Goal: Transaction & Acquisition: Subscribe to service/newsletter

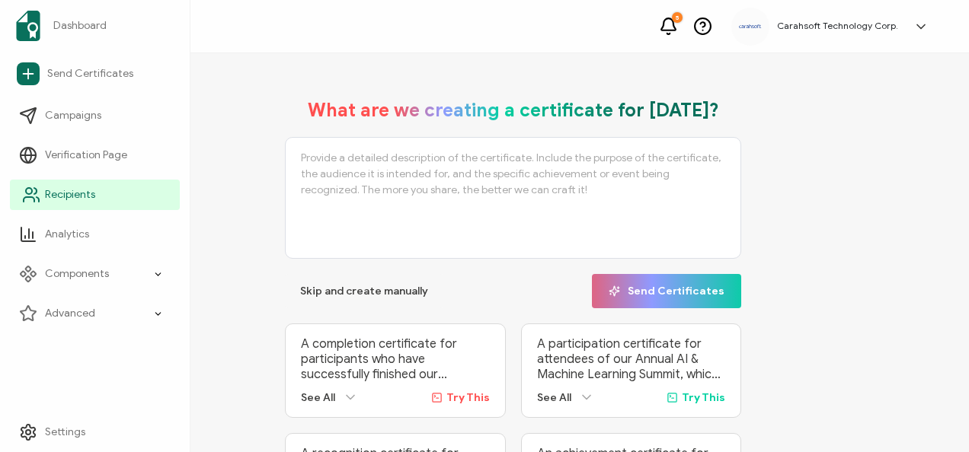
click at [73, 184] on link "Recipients" at bounding box center [95, 195] width 170 height 30
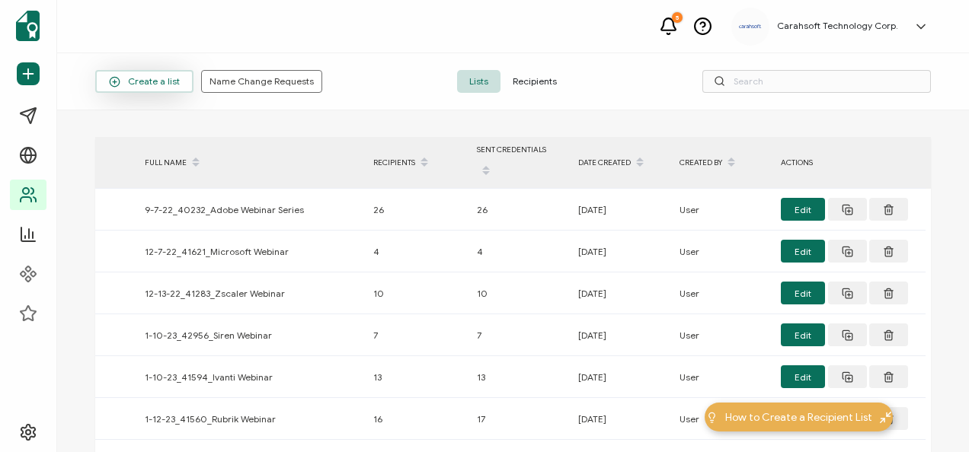
click at [163, 91] on button "Create a list" at bounding box center [144, 81] width 98 height 23
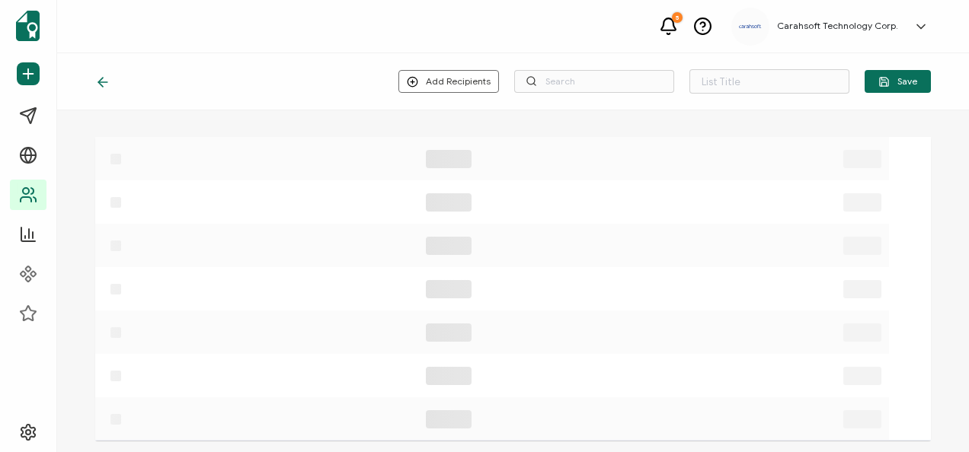
type input "List 1658"
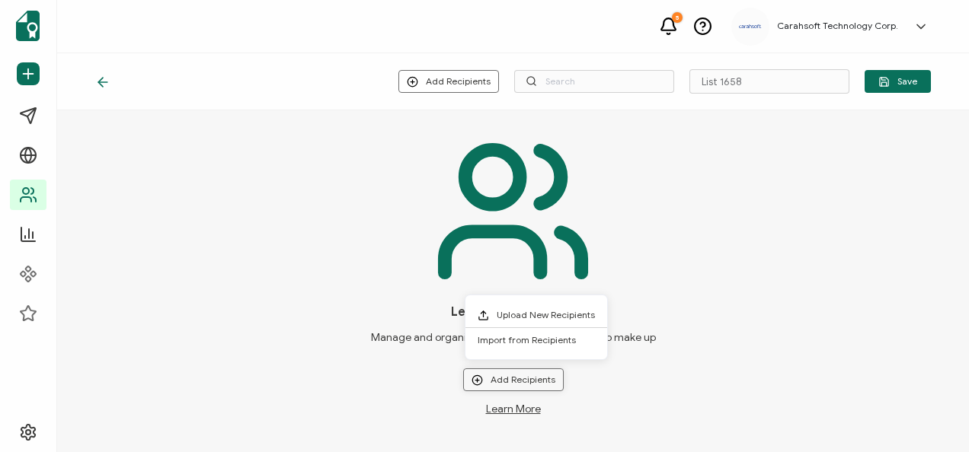
click at [507, 383] on button "Add Recipients" at bounding box center [513, 380] width 101 height 23
click at [514, 304] on li "Upload New Recipients" at bounding box center [536, 315] width 142 height 25
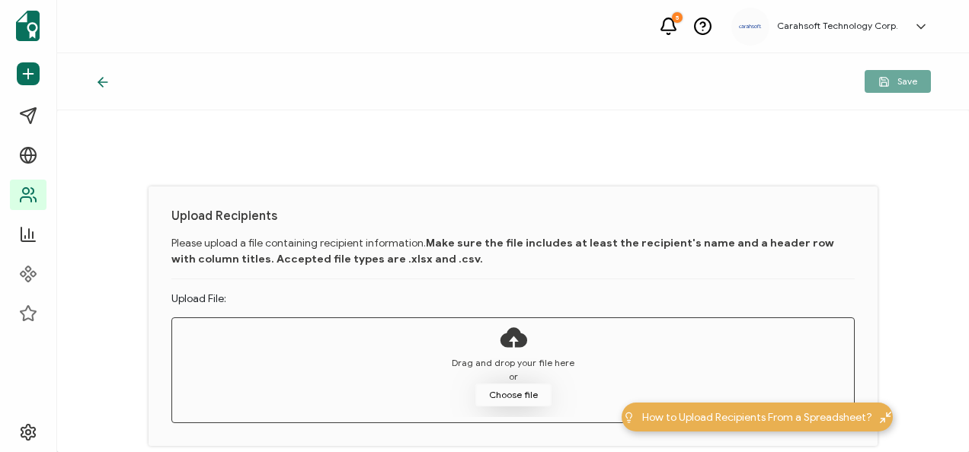
click at [501, 397] on button "Choose file" at bounding box center [513, 395] width 76 height 23
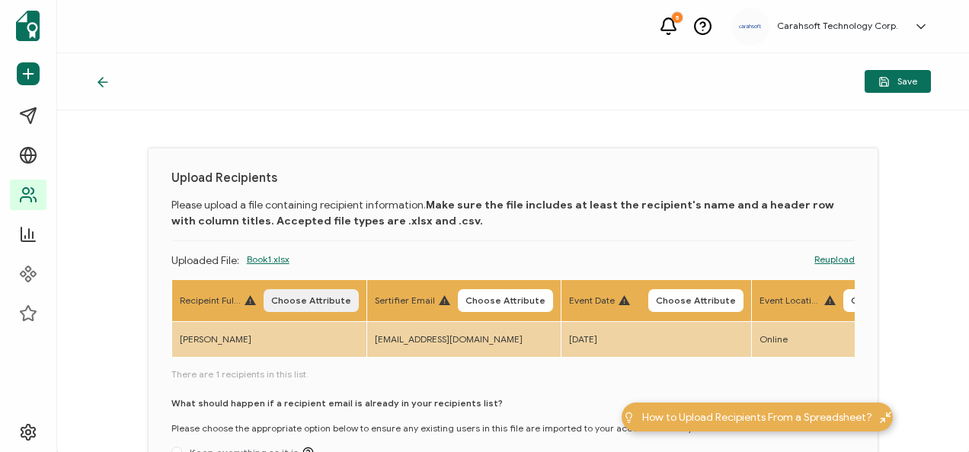
click at [296, 308] on button "Choose Attribute" at bounding box center [311, 300] width 95 height 23
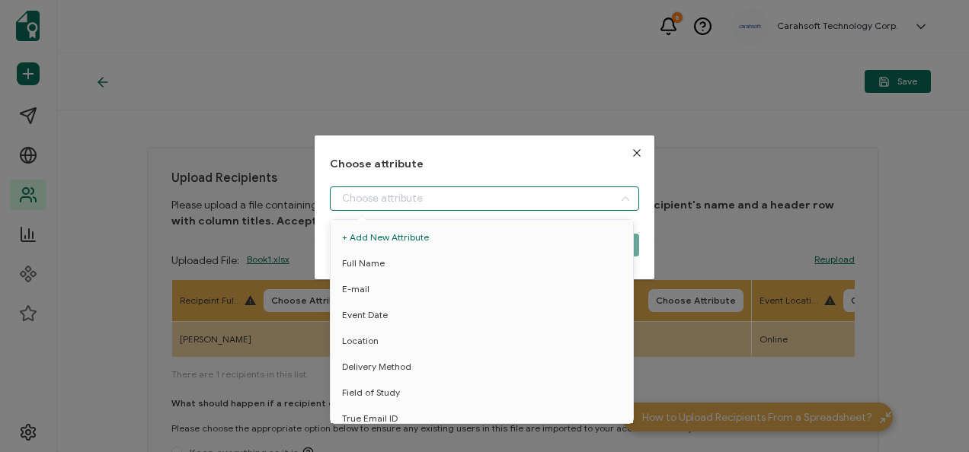
click at [379, 205] on input "dialog" at bounding box center [484, 199] width 309 height 24
click at [388, 271] on li "Full Name" at bounding box center [484, 264] width 315 height 26
type input "Full Name"
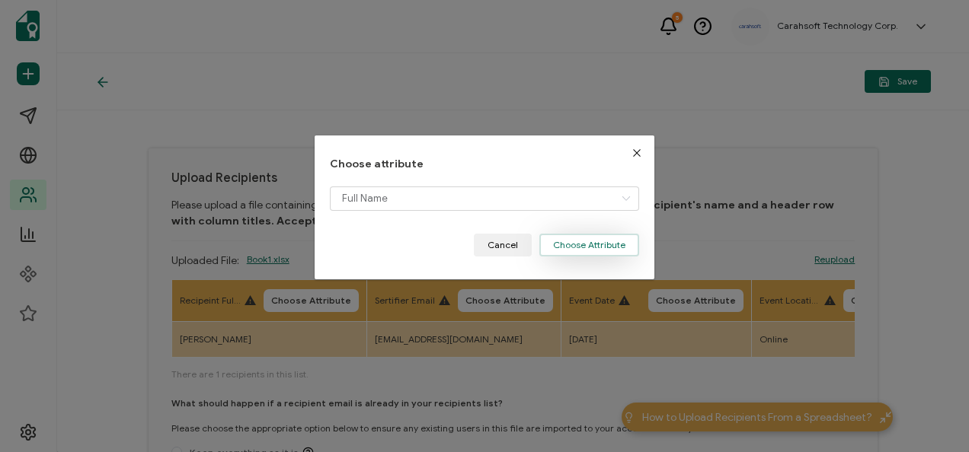
click at [559, 254] on button "Choose Attribute" at bounding box center [589, 245] width 100 height 23
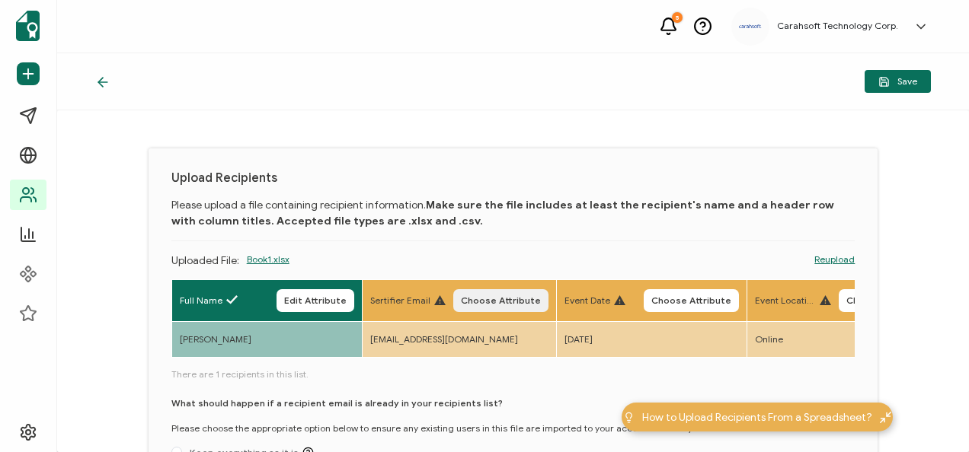
click at [494, 306] on button "Choose Attribute" at bounding box center [500, 300] width 95 height 23
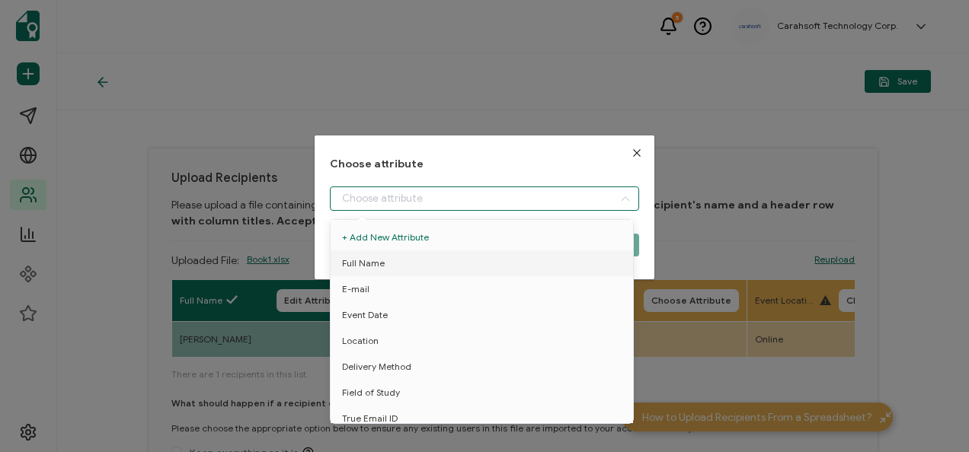
click at [445, 187] on input "dialog" at bounding box center [484, 199] width 309 height 24
click at [382, 280] on li "E-mail" at bounding box center [484, 290] width 315 height 26
type input "E-mail"
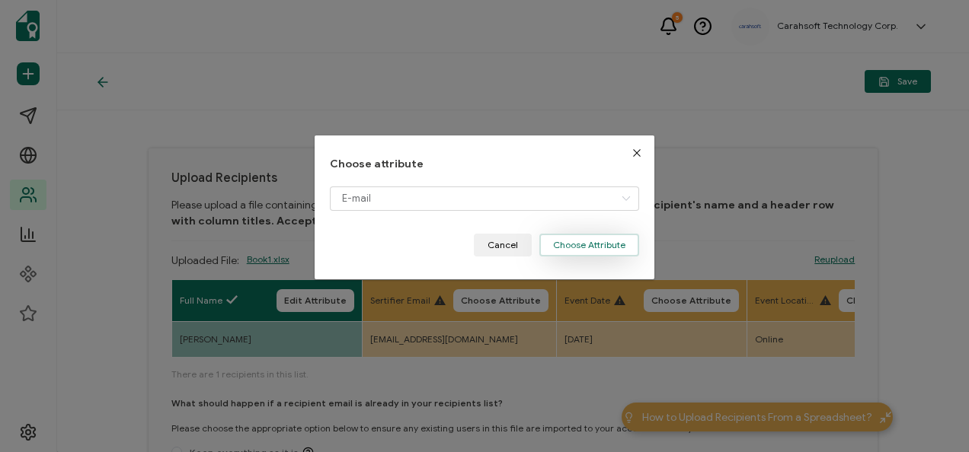
click at [545, 241] on button "Choose Attribute" at bounding box center [589, 245] width 100 height 23
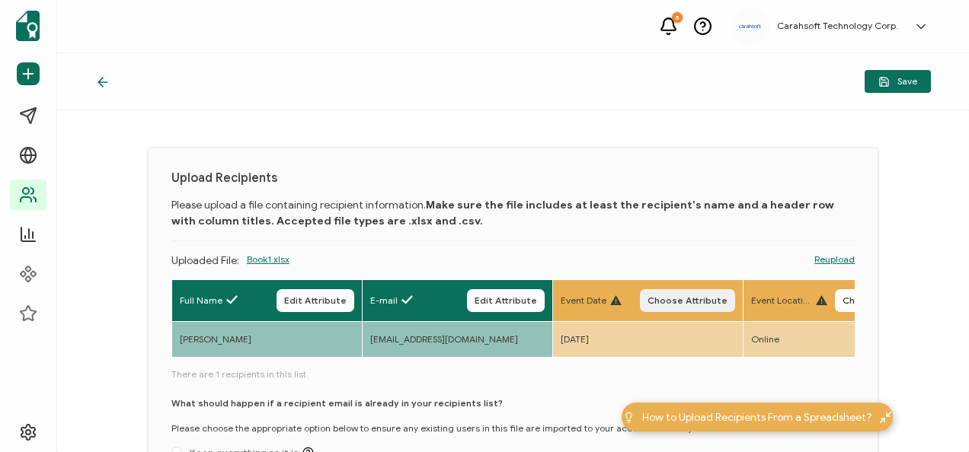
click at [667, 300] on span "Choose Attribute" at bounding box center [687, 300] width 80 height 9
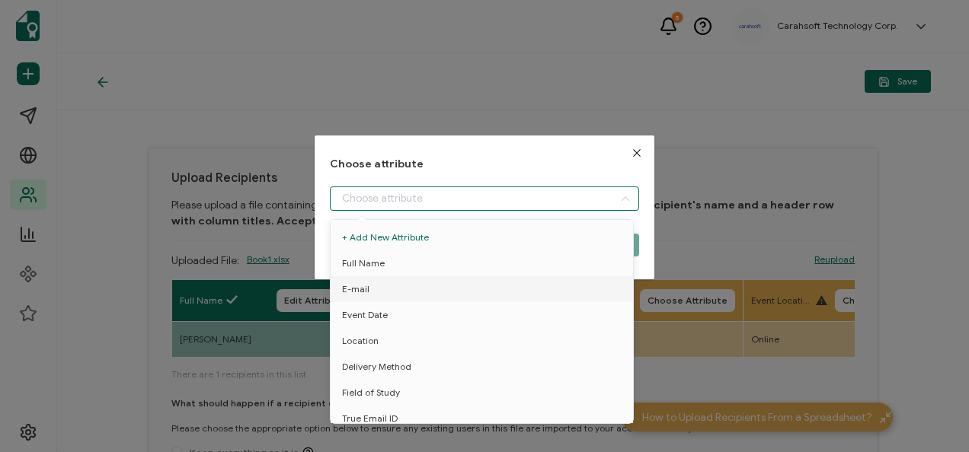
click at [558, 203] on input "dialog" at bounding box center [484, 199] width 309 height 24
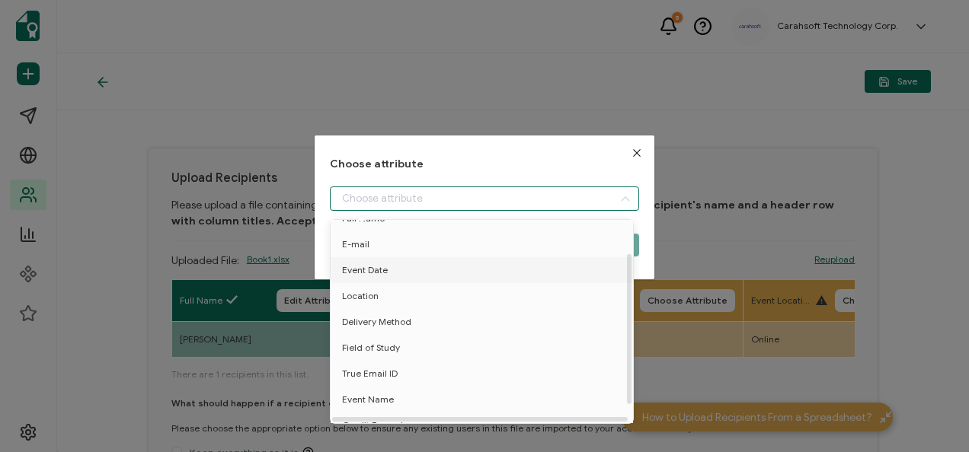
scroll to position [46, 0]
click at [436, 273] on li "Event Date" at bounding box center [484, 270] width 315 height 26
type input "Event Date"
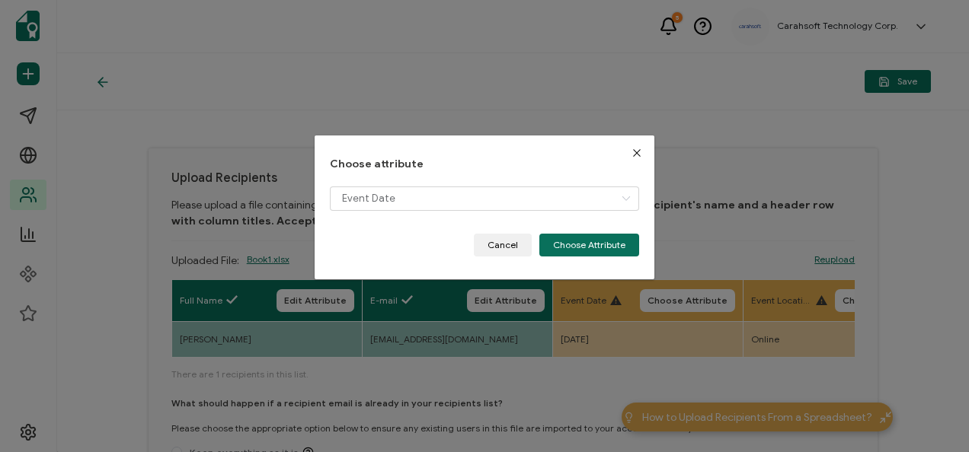
click at [583, 257] on div "Choose attribute Event Date Cancel Choose Attribute" at bounding box center [484, 208] width 339 height 144
click at [582, 257] on div "Choose attribute Event Date Cancel Choose Attribute" at bounding box center [484, 208] width 339 height 144
click at [574, 254] on button "Choose Attribute" at bounding box center [589, 245] width 100 height 23
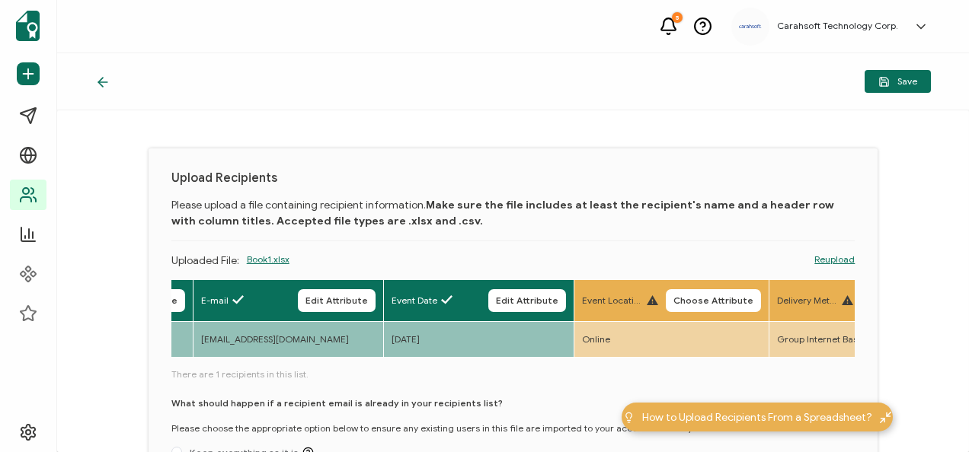
scroll to position [0, 344]
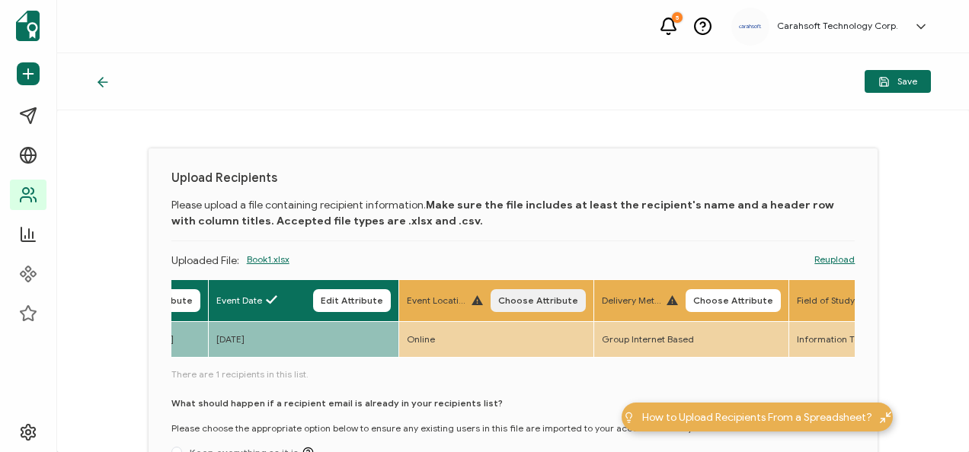
click at [505, 294] on button "Choose Attribute" at bounding box center [538, 300] width 95 height 23
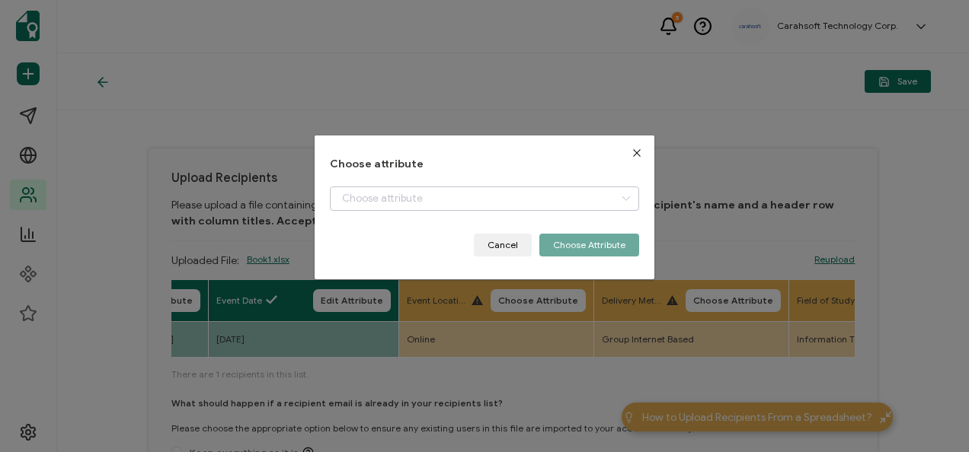
drag, startPoint x: 468, startPoint y: 184, endPoint x: 465, endPoint y: 204, distance: 20.9
click at [465, 204] on div "Choose attribute Cancel Choose Attribute" at bounding box center [484, 207] width 309 height 98
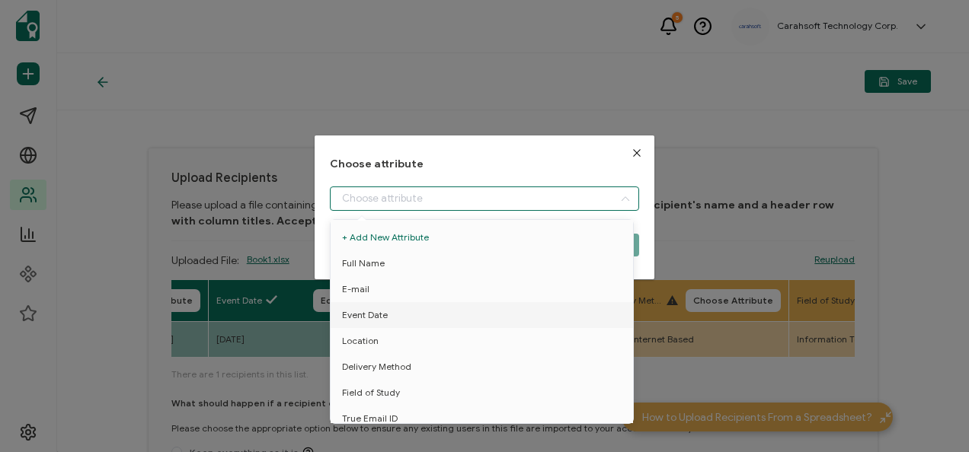
click at [465, 204] on input "dialog" at bounding box center [484, 199] width 309 height 24
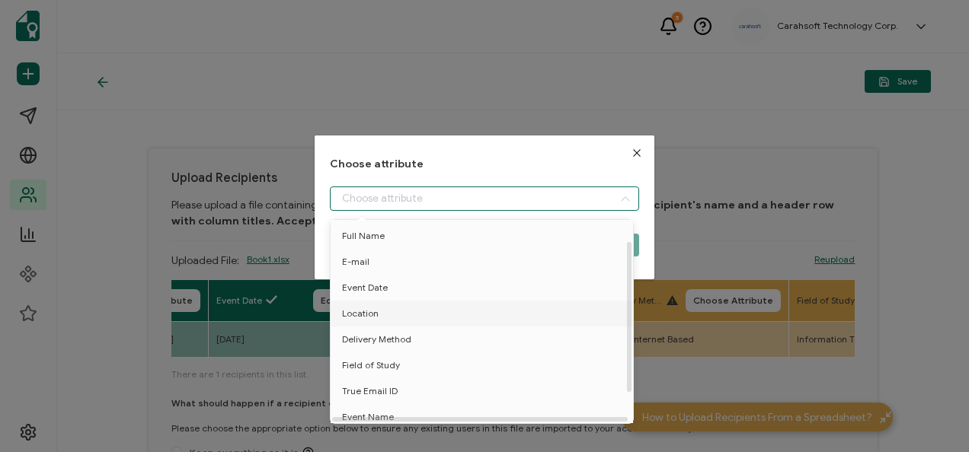
click at [398, 308] on li "Location" at bounding box center [484, 314] width 315 height 26
type input "Location"
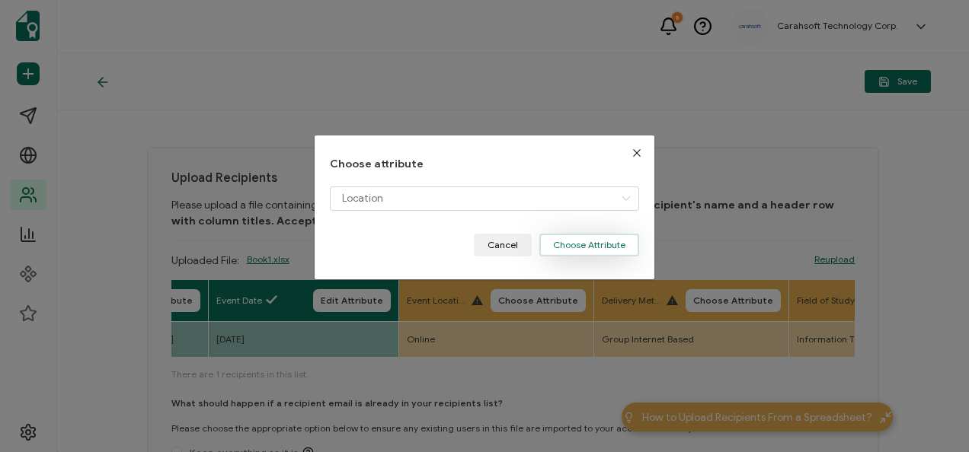
click at [590, 241] on button "Choose Attribute" at bounding box center [589, 245] width 100 height 23
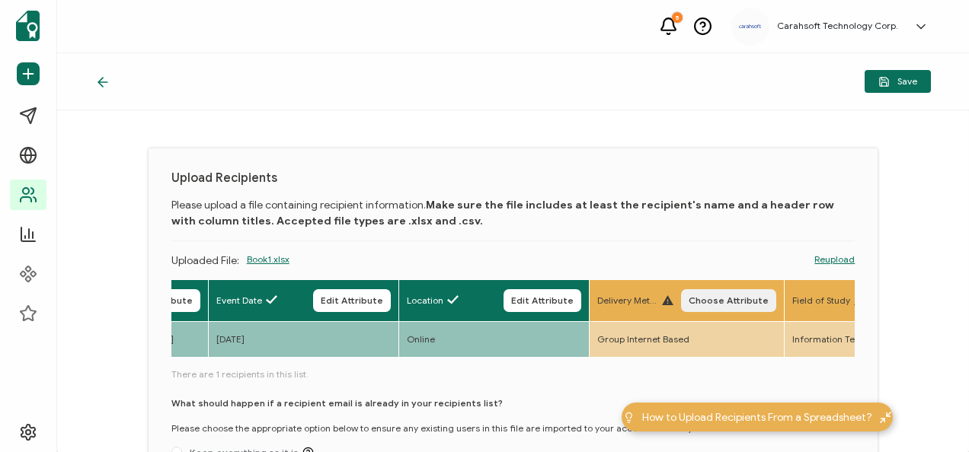
click at [738, 312] on button "Choose Attribute" at bounding box center [728, 300] width 95 height 23
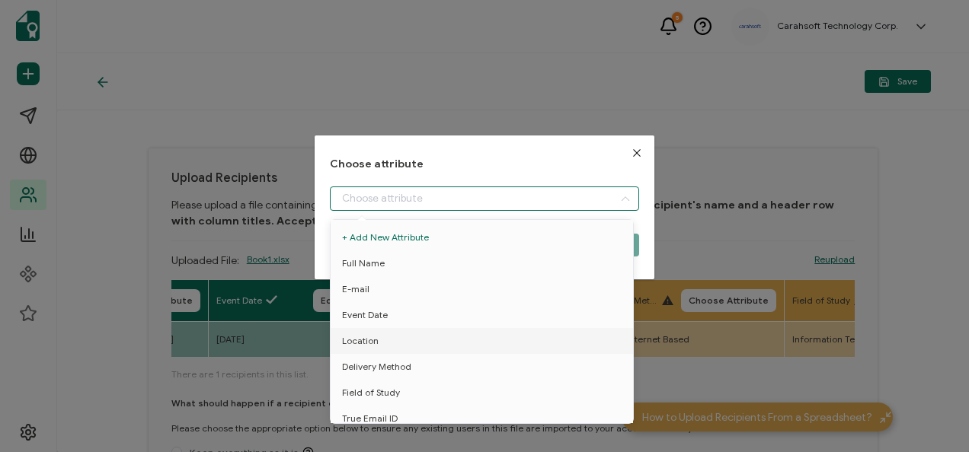
click at [525, 197] on input "dialog" at bounding box center [484, 199] width 309 height 24
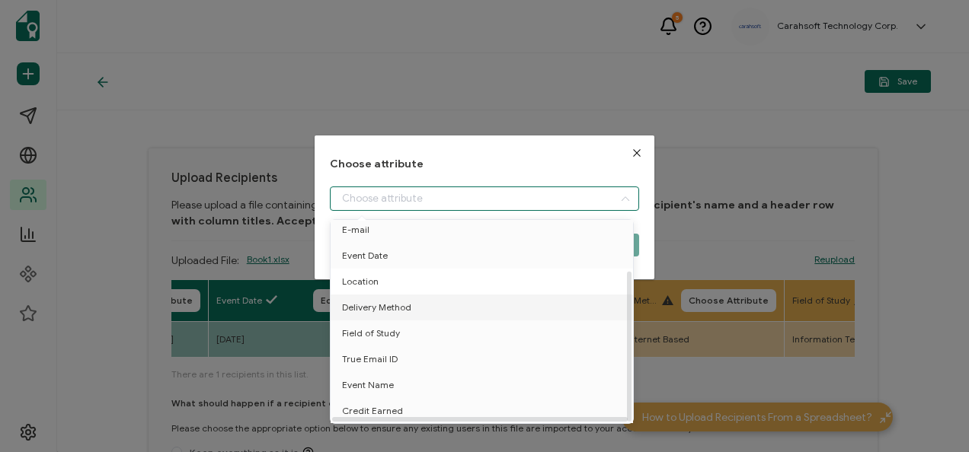
click at [458, 279] on li "Location" at bounding box center [484, 282] width 315 height 26
click at [443, 302] on li "Delivery Method" at bounding box center [484, 308] width 315 height 26
type input "Delivery Method"
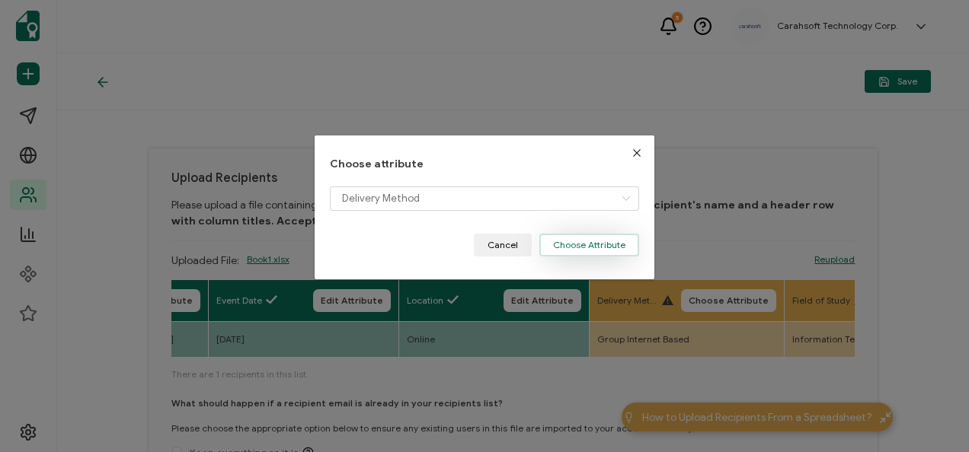
click at [593, 239] on button "Choose Attribute" at bounding box center [589, 245] width 100 height 23
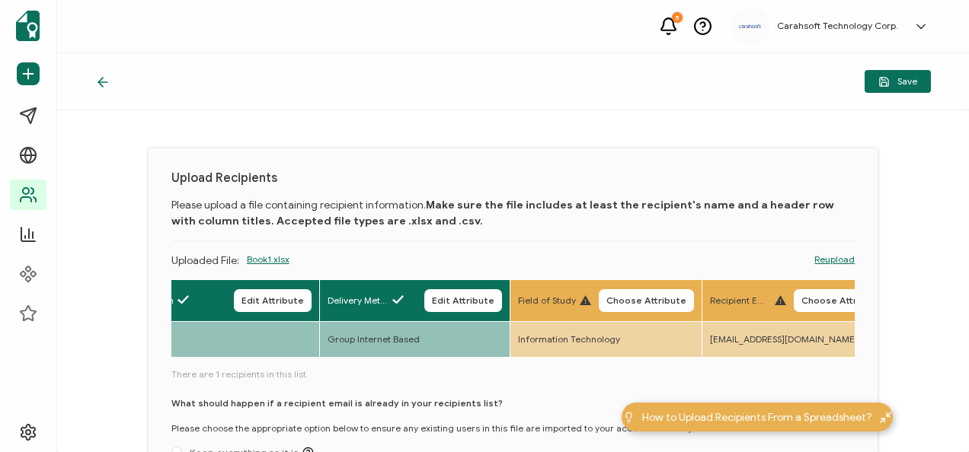
scroll to position [0, 711]
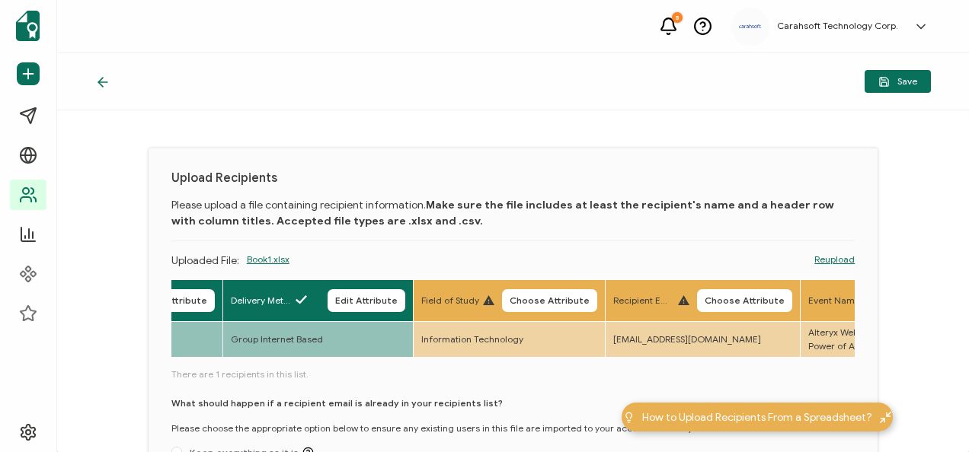
click at [507, 311] on div "Field of Study Choose Attribute" at bounding box center [509, 300] width 176 height 23
click at [521, 300] on span "Choose Attribute" at bounding box center [550, 300] width 80 height 9
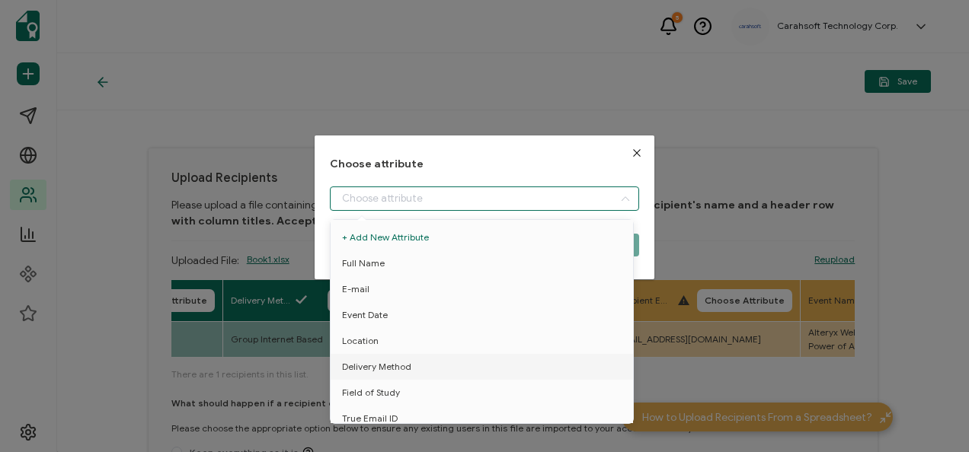
click at [494, 200] on input "dialog" at bounding box center [484, 199] width 309 height 24
click at [422, 387] on li "Field of Study" at bounding box center [484, 393] width 315 height 26
type input "Field of Study"
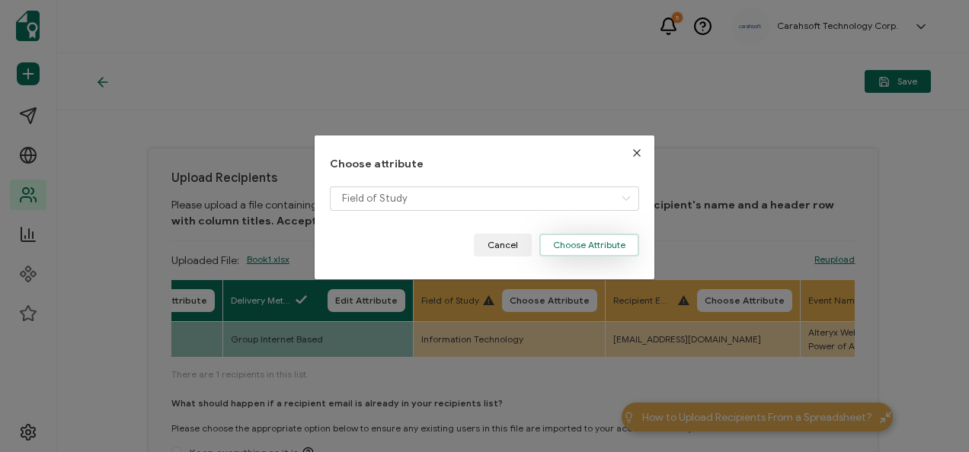
click at [608, 250] on button "Choose Attribute" at bounding box center [589, 245] width 100 height 23
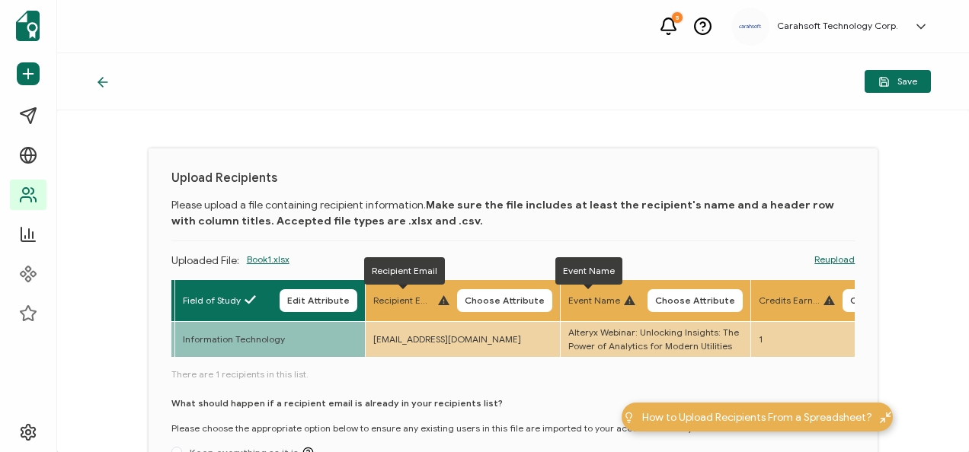
scroll to position [0, 950]
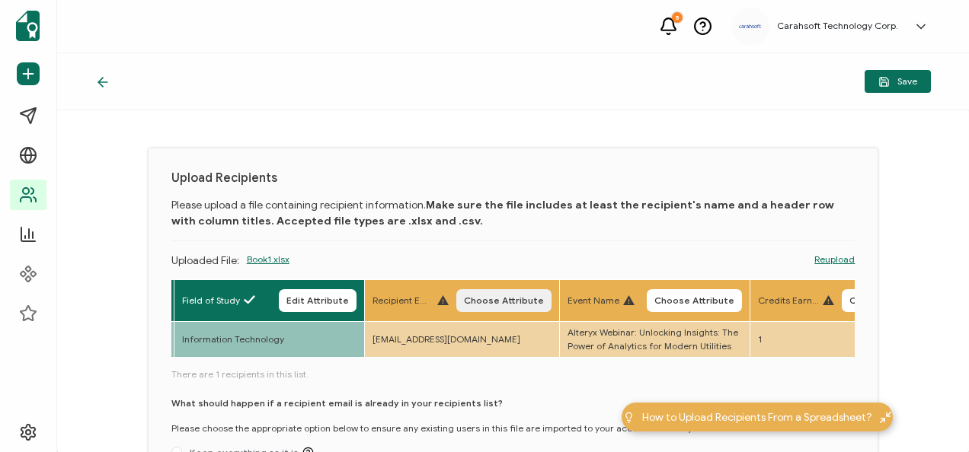
click at [526, 293] on button "Choose Attribute" at bounding box center [503, 300] width 95 height 23
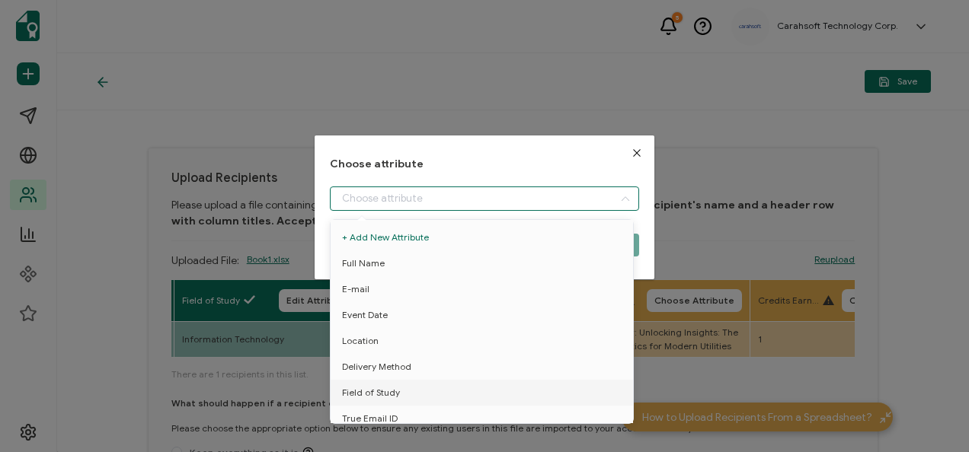
click at [461, 196] on input "dialog" at bounding box center [484, 199] width 309 height 24
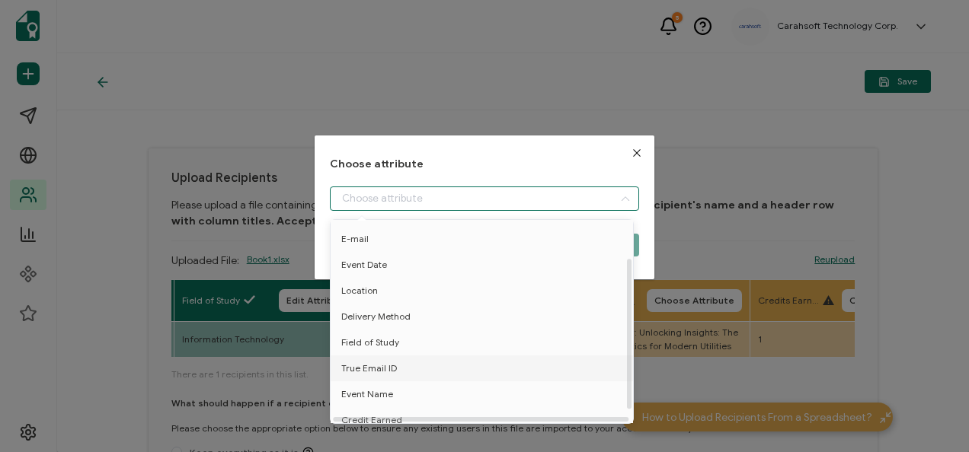
click at [400, 363] on li "True Email ID" at bounding box center [483, 369] width 315 height 26
type input "True Email ID"
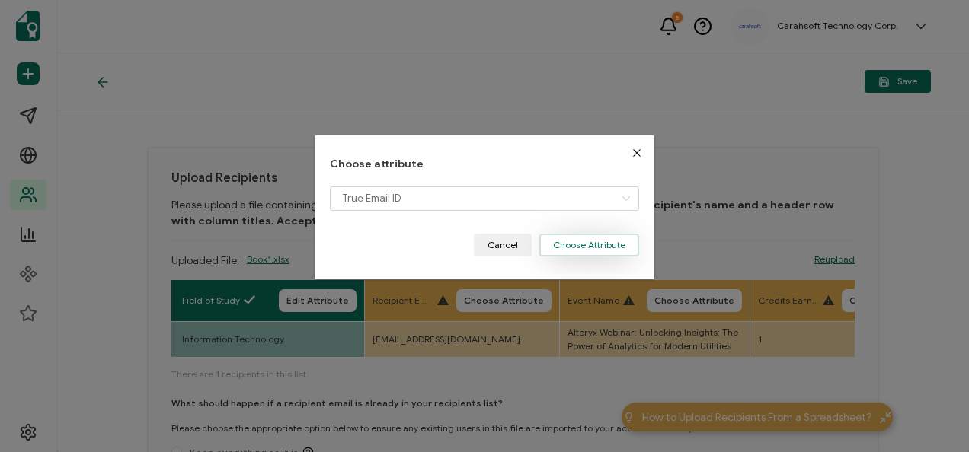
click at [605, 253] on button "Choose Attribute" at bounding box center [589, 245] width 100 height 23
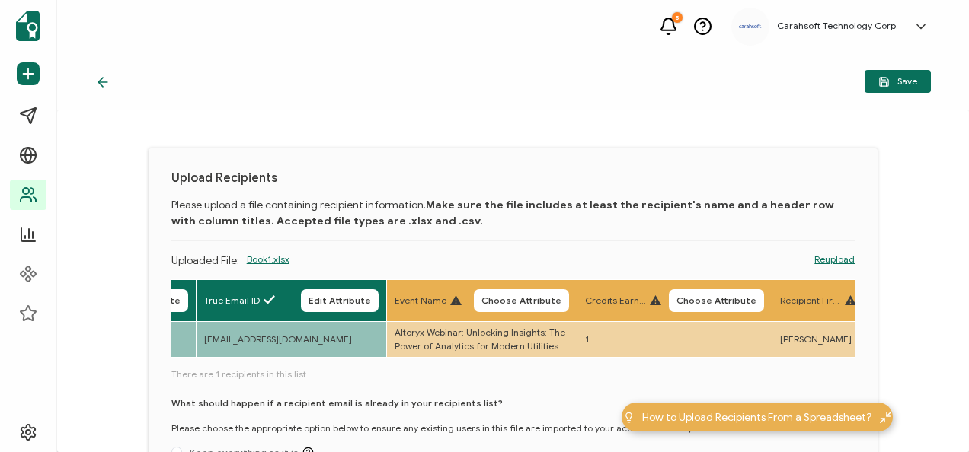
scroll to position [0, 1130]
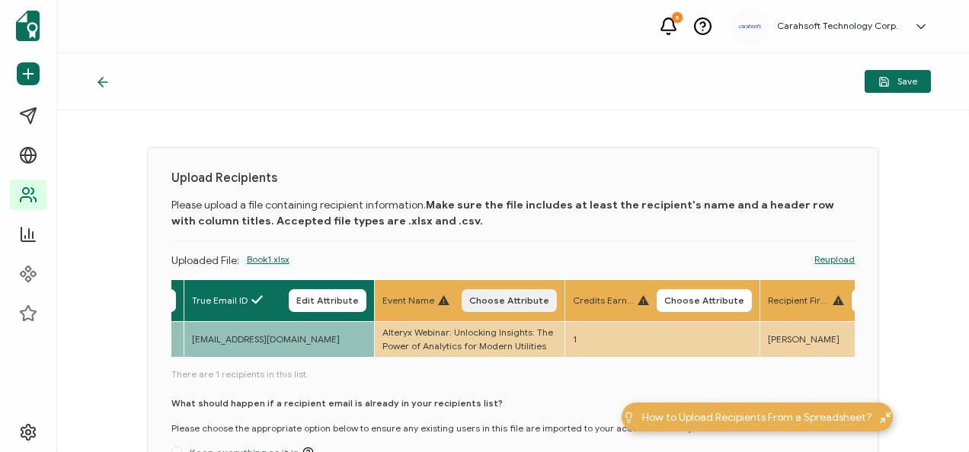
click at [538, 296] on span "Choose Attribute" at bounding box center [509, 300] width 80 height 9
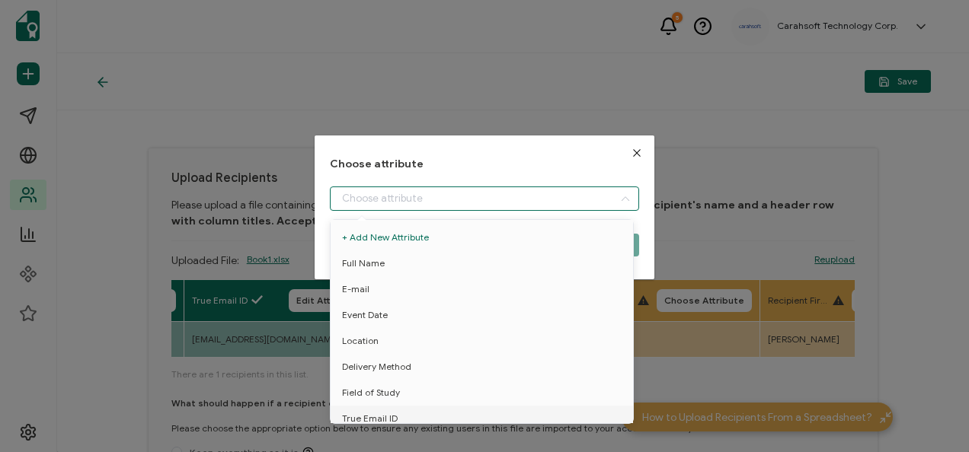
click at [530, 194] on input "dialog" at bounding box center [484, 199] width 309 height 24
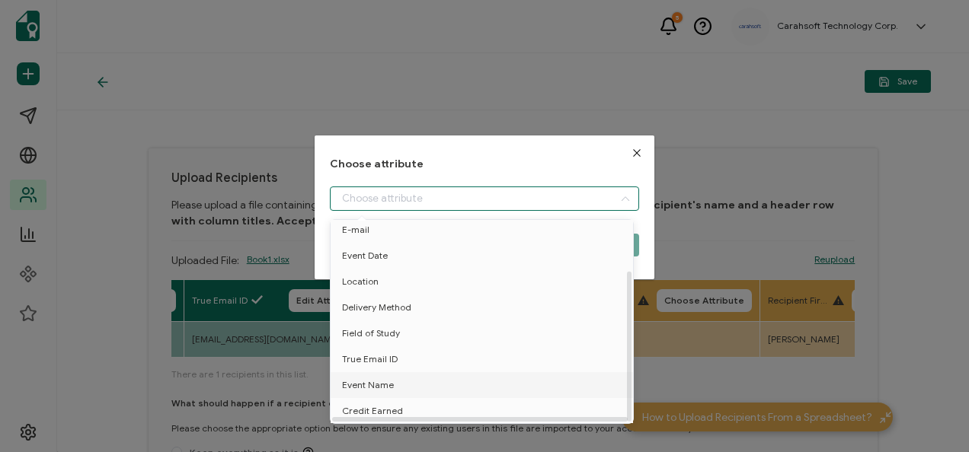
click at [441, 373] on li "Event Name" at bounding box center [484, 385] width 315 height 26
type input "Event Name"
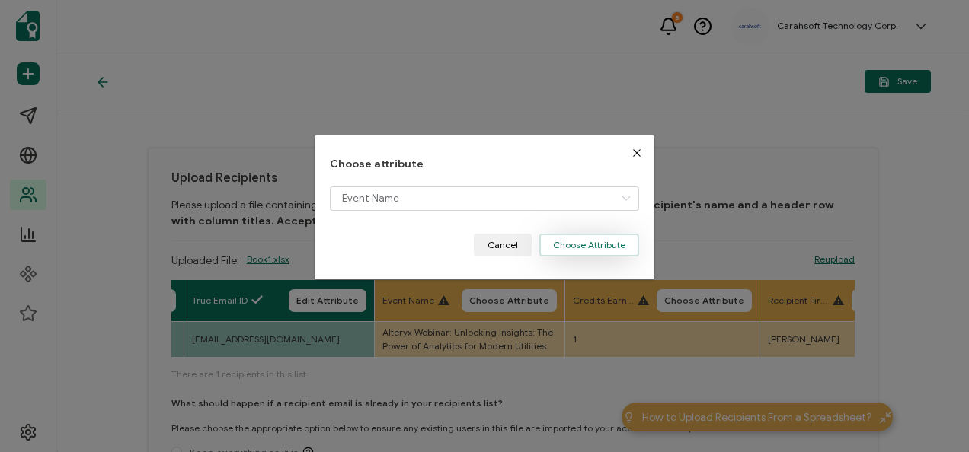
click at [590, 241] on button "Choose Attribute" at bounding box center [589, 245] width 100 height 23
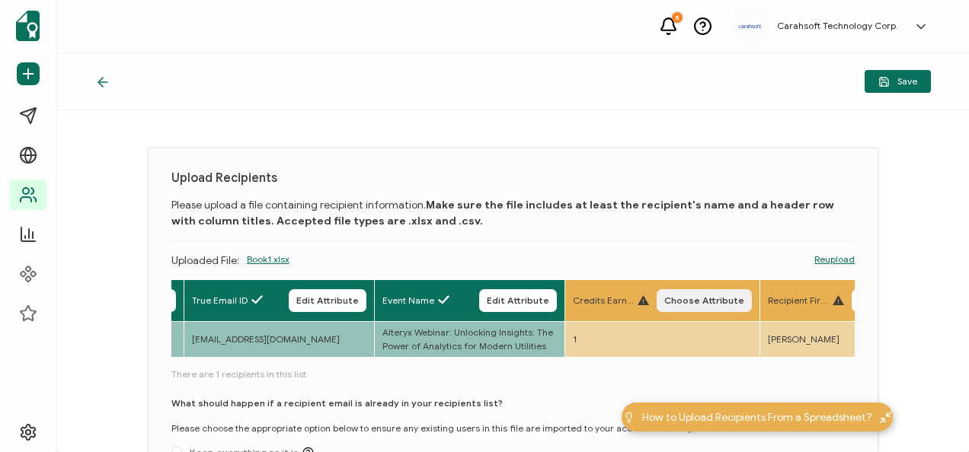
click at [685, 301] on span "Choose Attribute" at bounding box center [704, 300] width 80 height 9
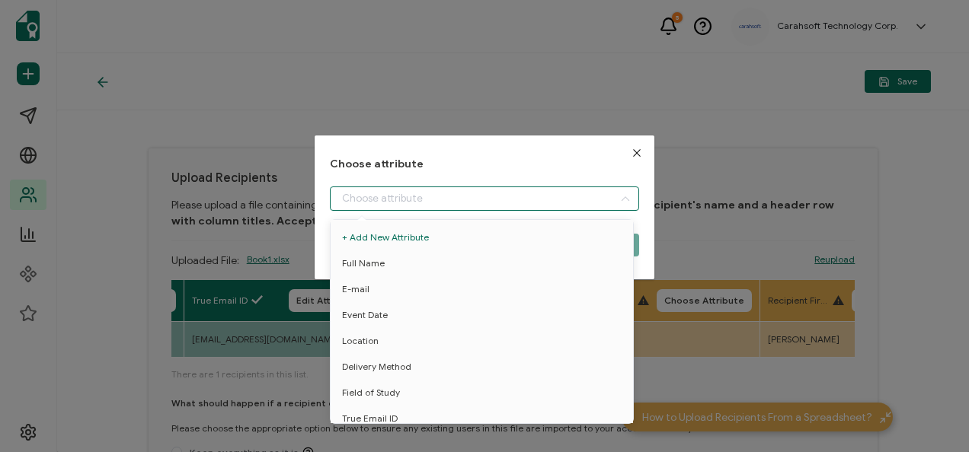
click at [472, 197] on input "dialog" at bounding box center [484, 199] width 309 height 24
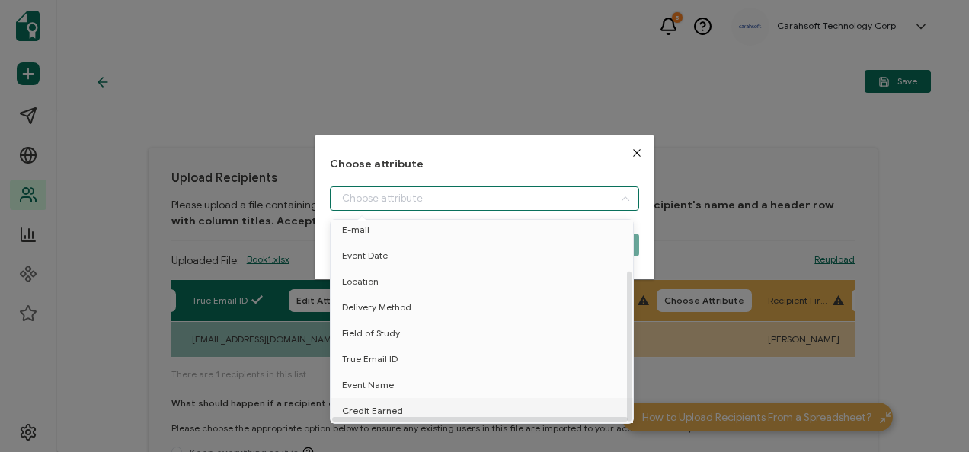
click at [398, 398] on span "Credit Earned" at bounding box center [372, 411] width 61 height 26
type input "Credit Earned"
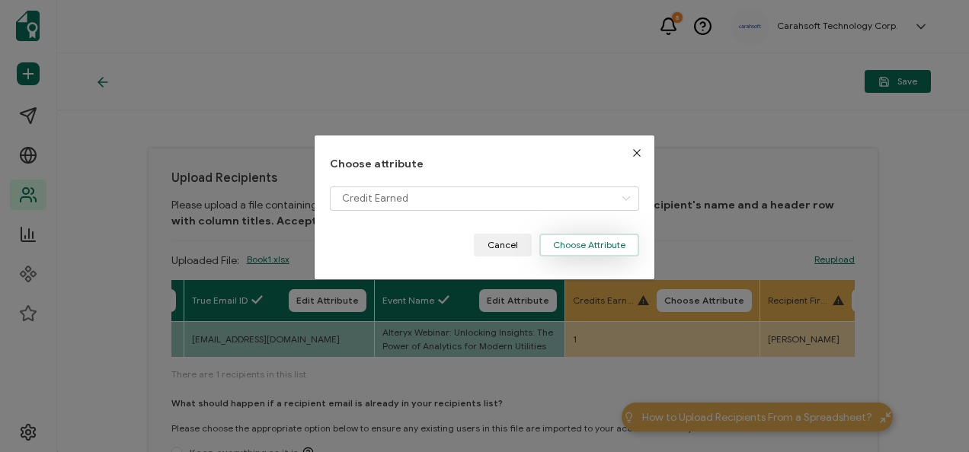
click at [571, 237] on button "Choose Attribute" at bounding box center [589, 245] width 100 height 23
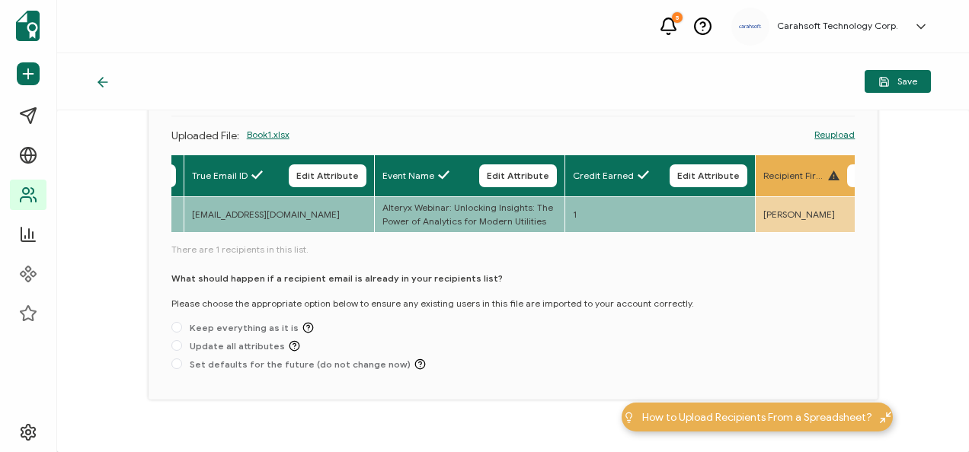
scroll to position [126, 0]
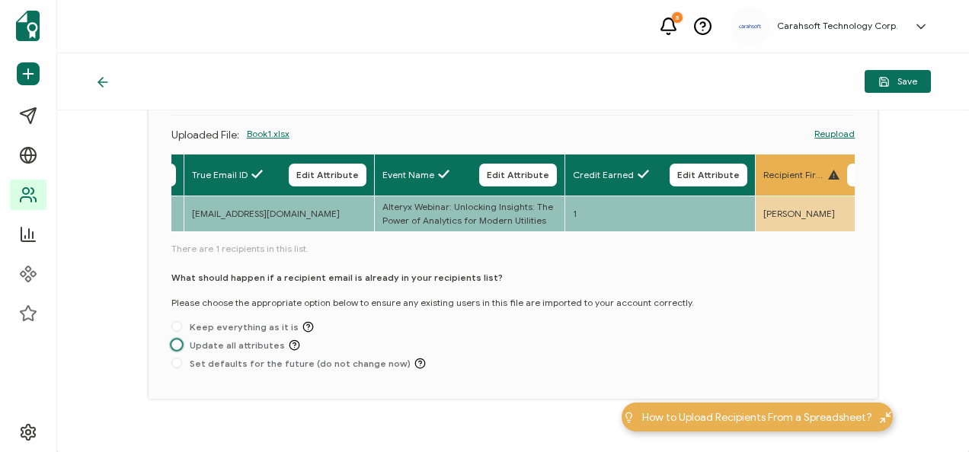
click at [229, 343] on span "Update all attributes" at bounding box center [241, 345] width 118 height 11
click at [182, 343] on input "Update all attributes" at bounding box center [176, 346] width 11 height 12
radio input "true"
click at [917, 81] on button "Save" at bounding box center [898, 81] width 66 height 23
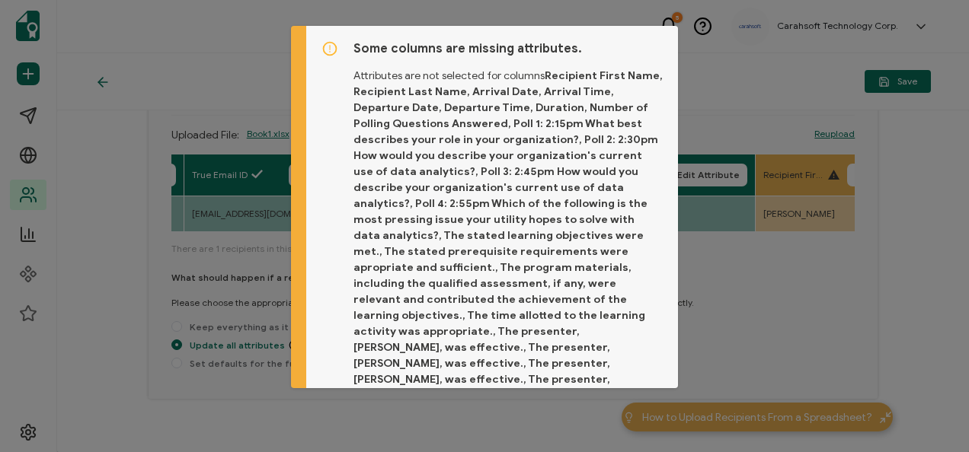
scroll to position [52, 0]
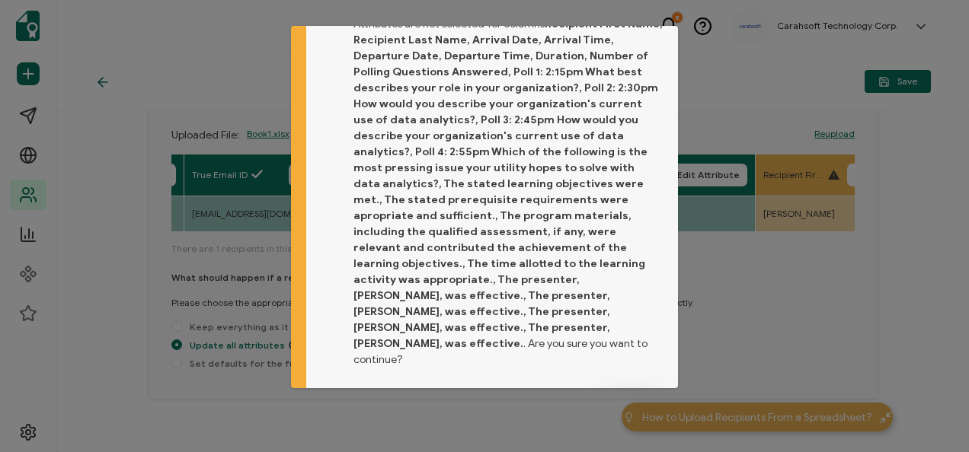
click at [603, 398] on button "Proceed" at bounding box center [631, 409] width 64 height 23
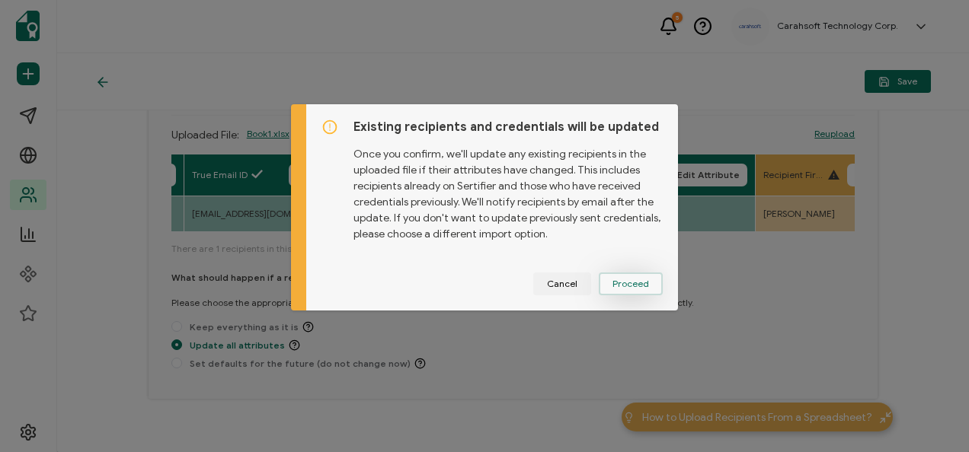
click at [615, 280] on span "Proceed" at bounding box center [630, 284] width 37 height 9
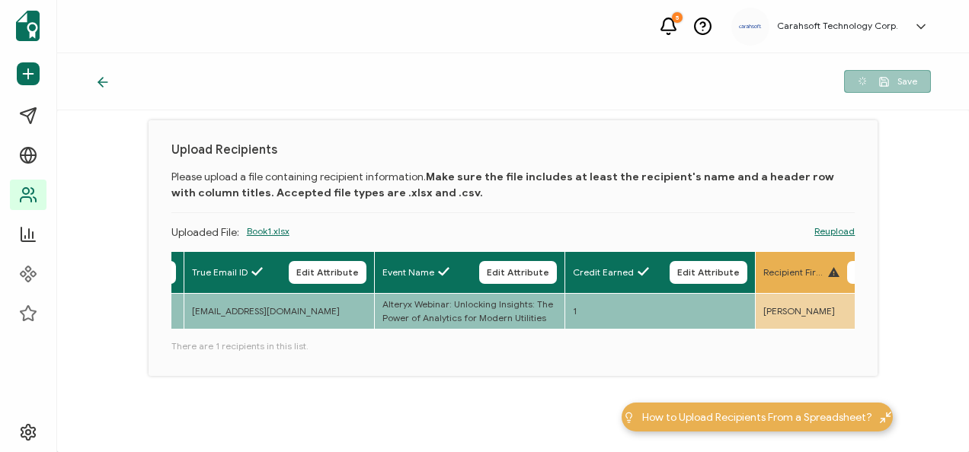
scroll to position [30, 0]
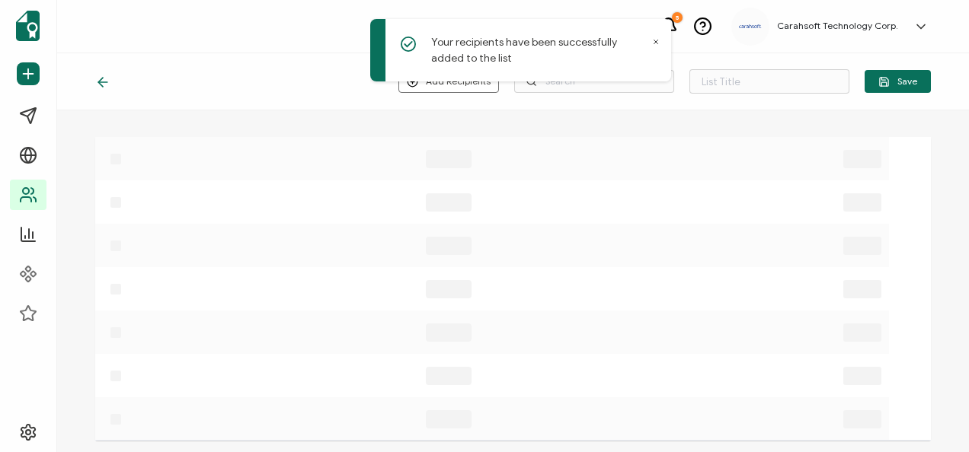
type input "List 1658"
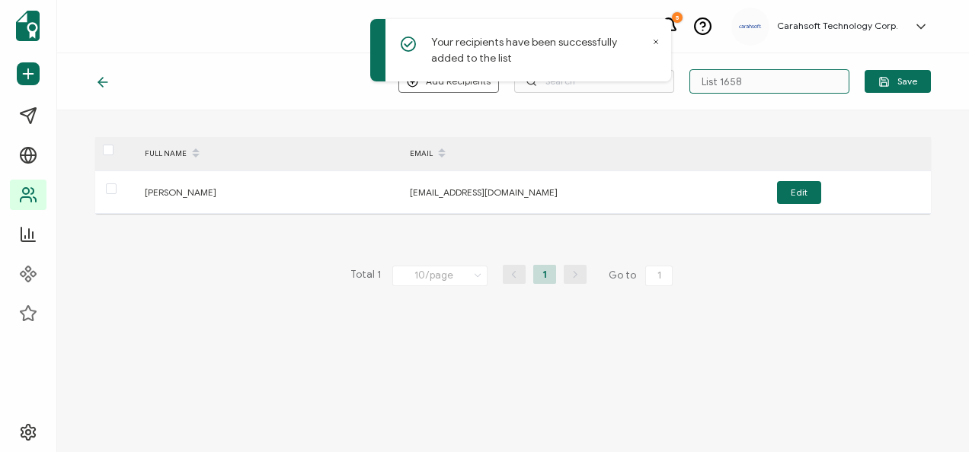
click at [734, 88] on input "List 1658" at bounding box center [769, 81] width 160 height 24
click at [756, 75] on input "text" at bounding box center [769, 81] width 160 height 24
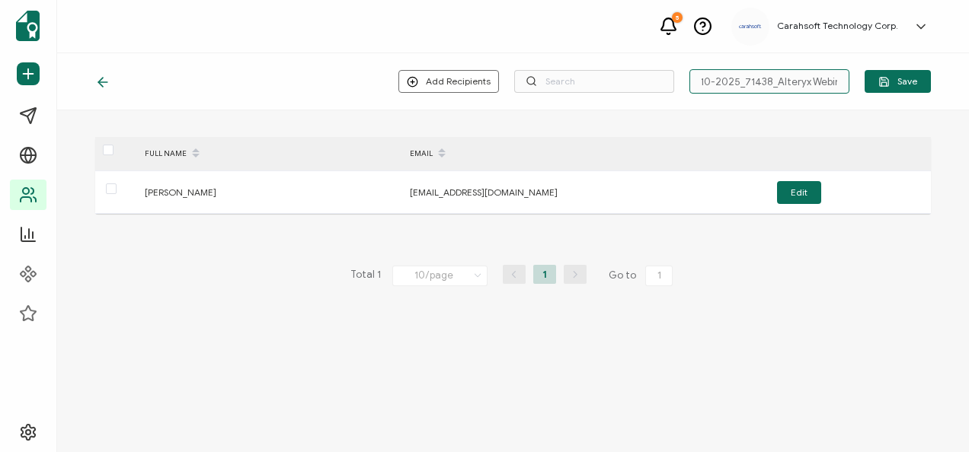
scroll to position [0, 15]
click at [769, 85] on input "9-10-2025_71438_Alteryx Webinar" at bounding box center [769, 81] width 160 height 24
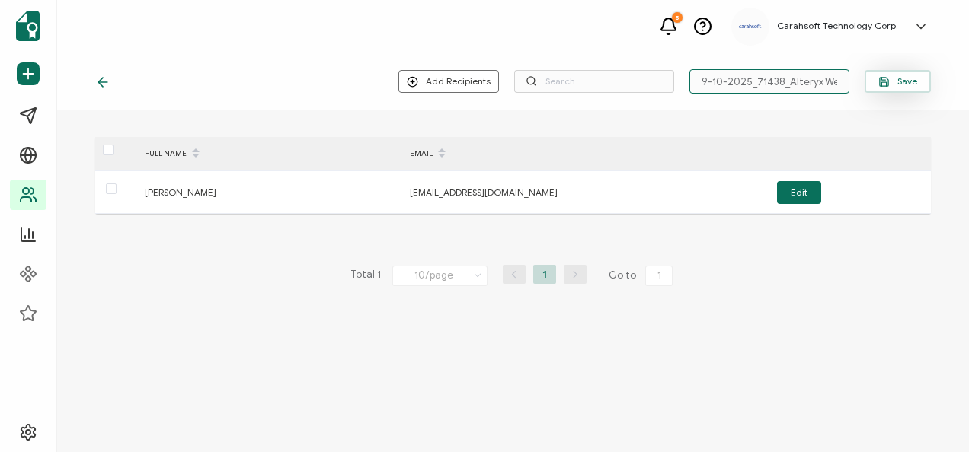
type input "9-10-2025_71438_Alteryx Webinar"
click at [893, 82] on span "Save" at bounding box center [897, 81] width 39 height 11
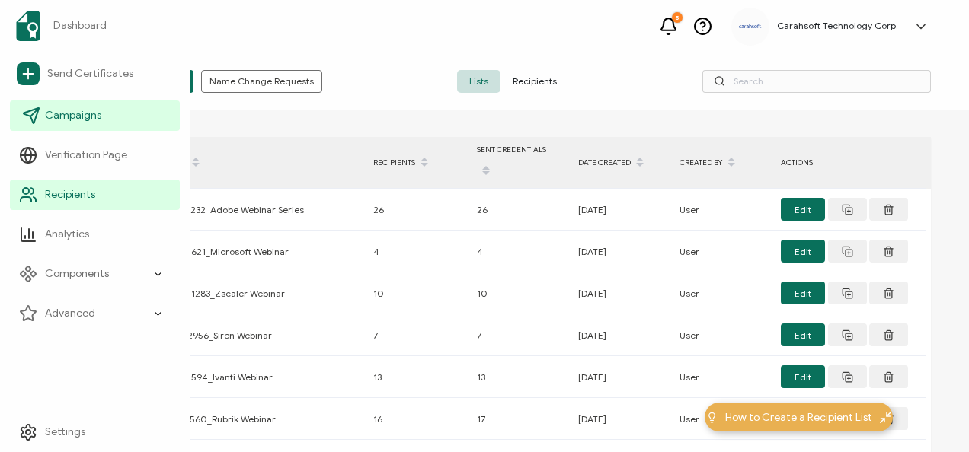
click at [43, 113] on link "Campaigns" at bounding box center [95, 116] width 170 height 30
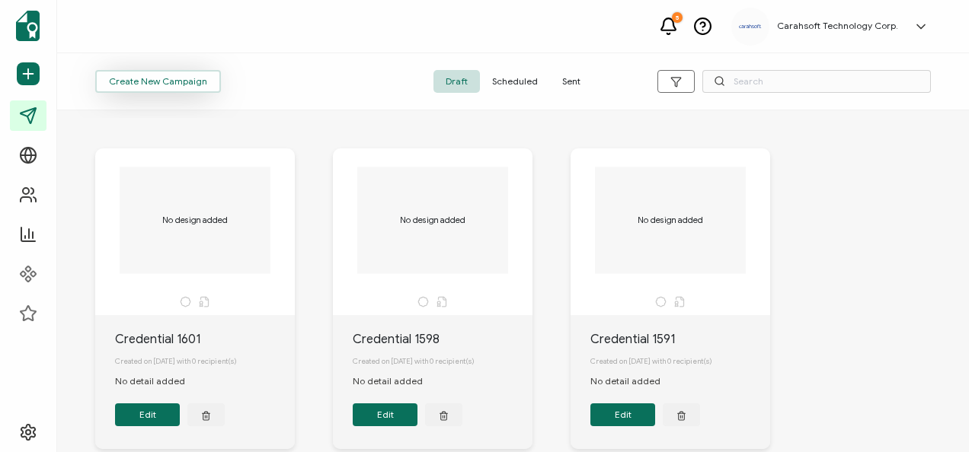
click at [190, 85] on span "Create New Campaign" at bounding box center [158, 81] width 98 height 9
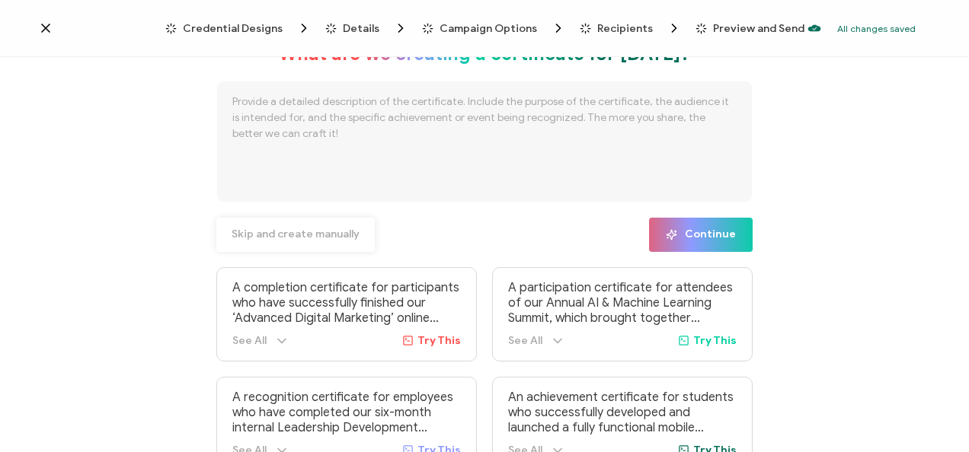
click at [280, 229] on span "Skip and create manually" at bounding box center [296, 234] width 128 height 11
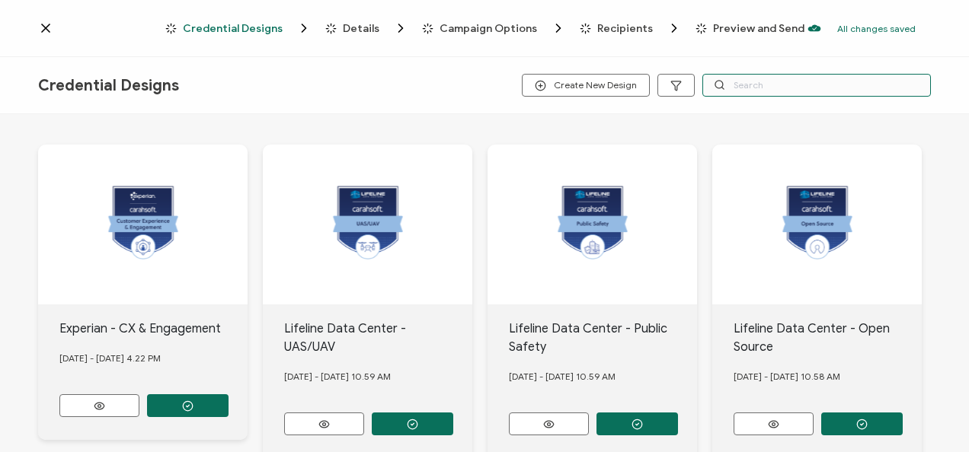
click at [769, 87] on input "text" at bounding box center [816, 85] width 229 height 23
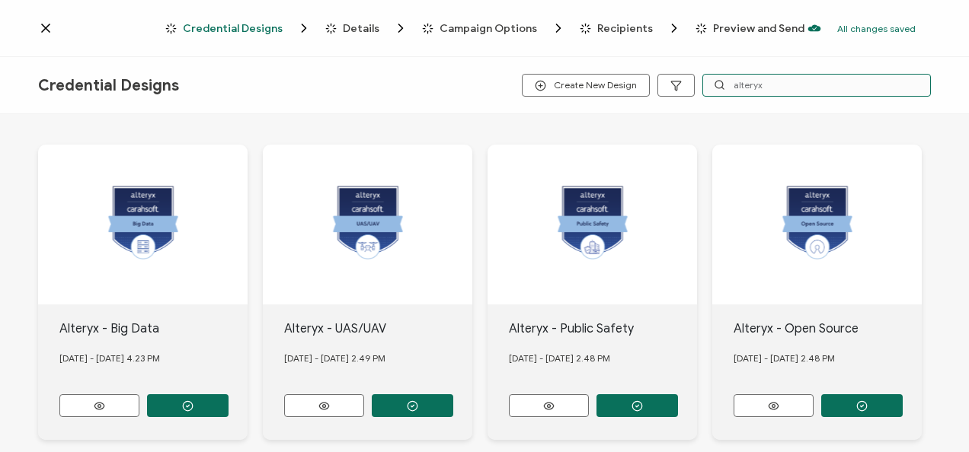
type input "alteryx"
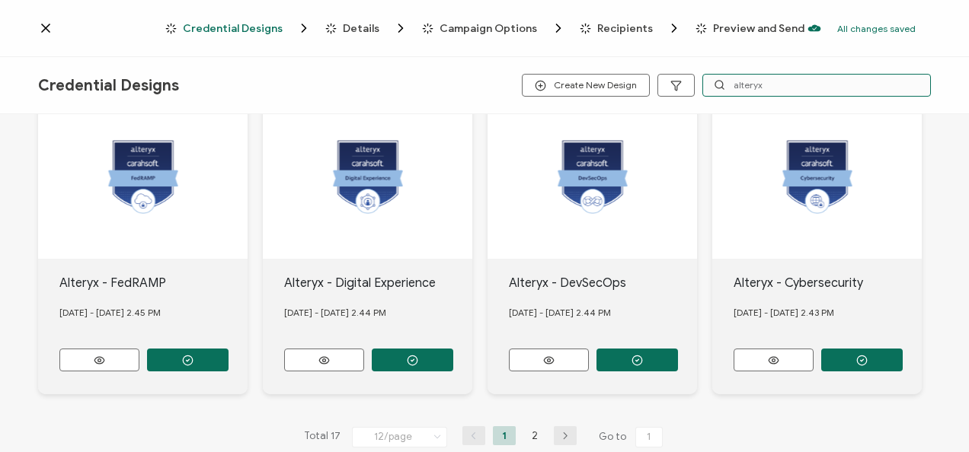
scroll to position [690, 0]
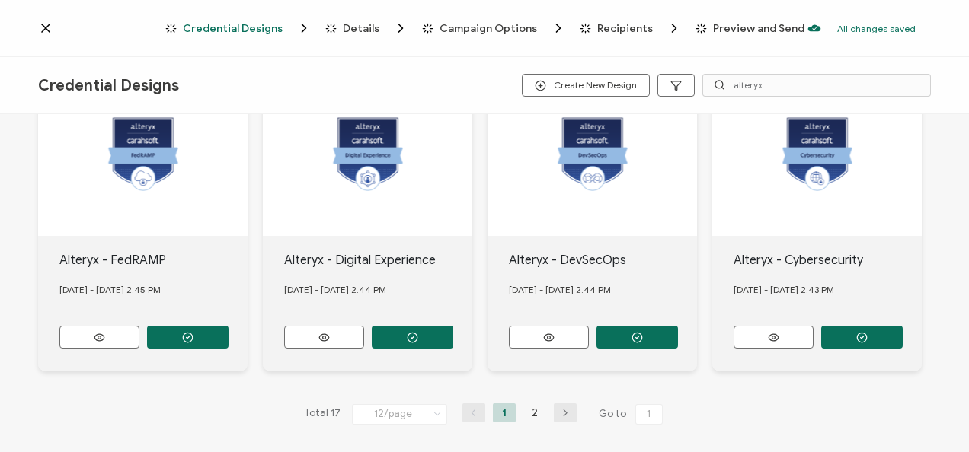
click at [529, 417] on div "Total 17 12/page 12/page 24/page 48/page 96/page 1 2 Go to 1" at bounding box center [484, 414] width 369 height 24
click at [529, 411] on li "2" at bounding box center [534, 413] width 23 height 19
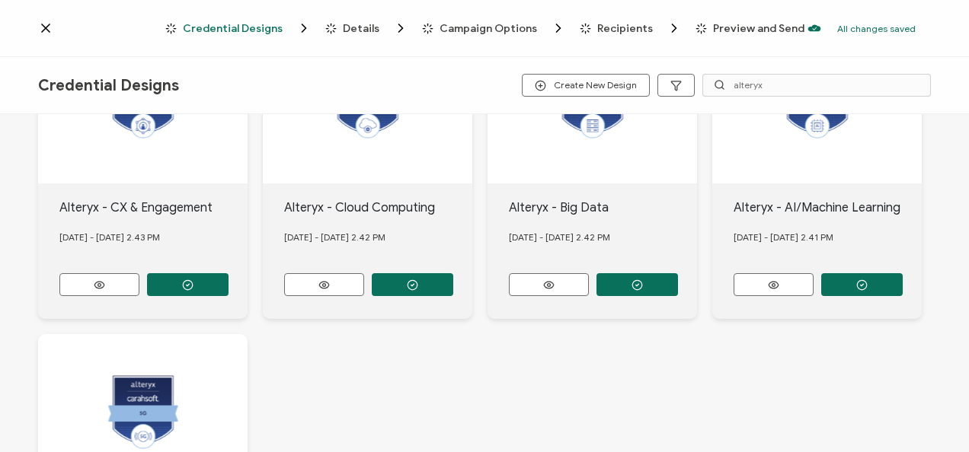
scroll to position [117, 0]
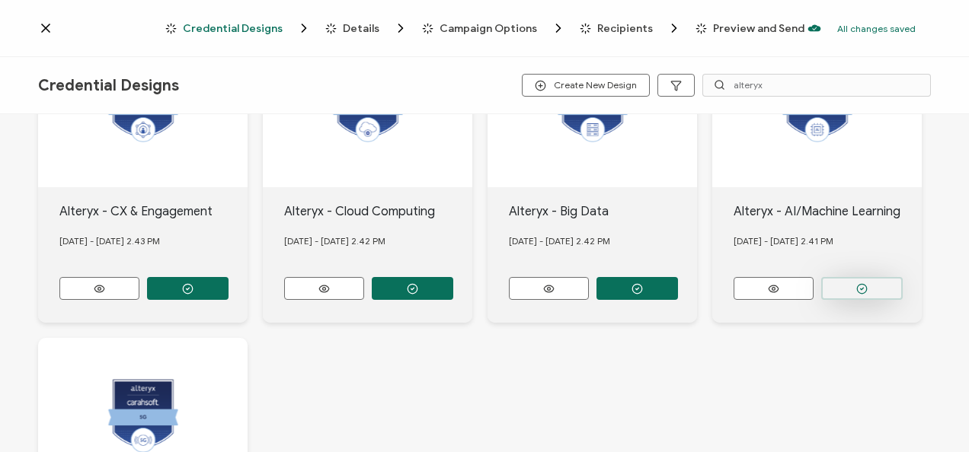
click at [858, 285] on icon "button" at bounding box center [861, 288] width 11 height 11
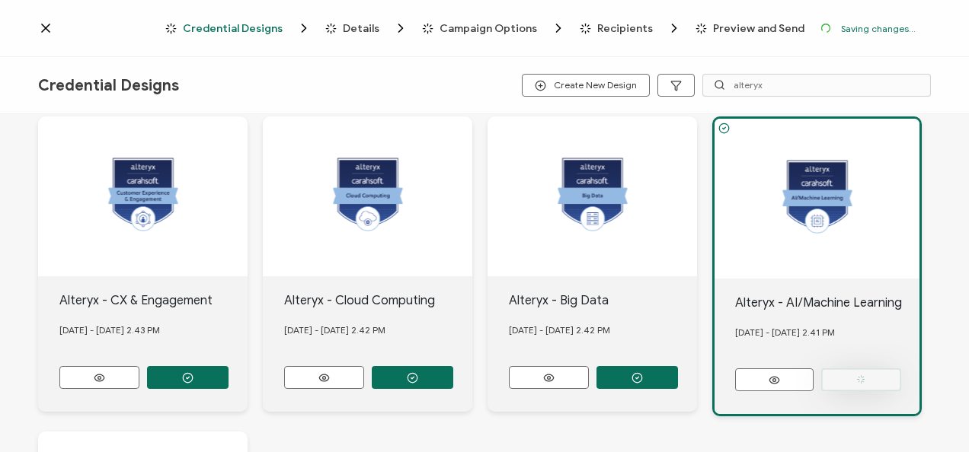
scroll to position [206, 0]
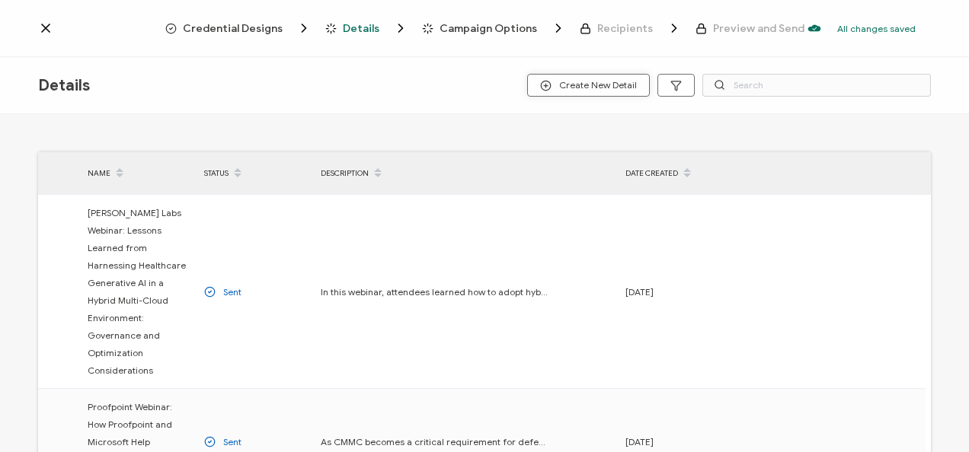
click at [599, 88] on span "Create New Detail" at bounding box center [588, 85] width 97 height 11
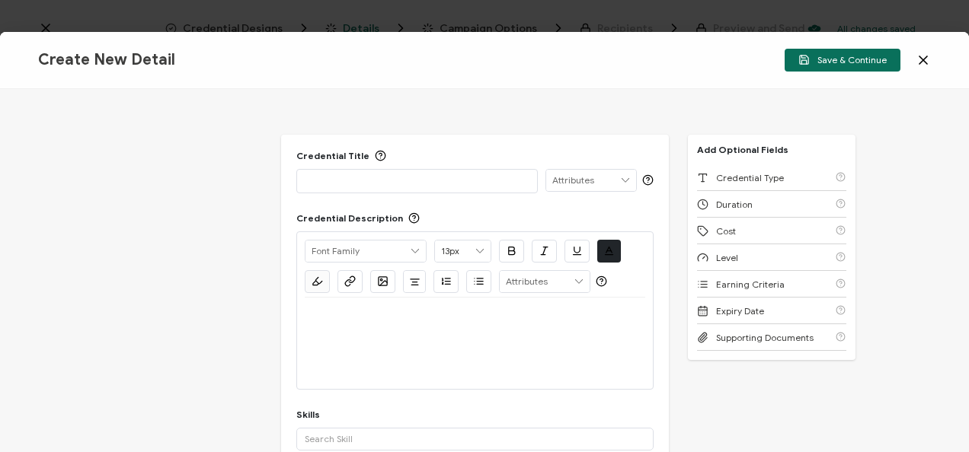
click at [335, 187] on div at bounding box center [417, 180] width 225 height 21
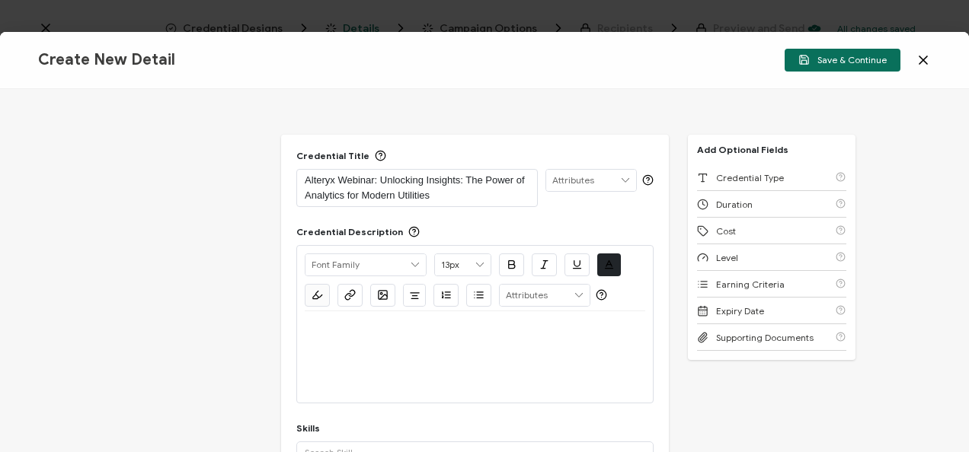
click at [402, 350] on div at bounding box center [475, 357] width 340 height 91
click at [380, 331] on p at bounding box center [475, 330] width 340 height 14
click at [491, 285] on div "Alright Sans [PERSON_NAME] Archivo Black Arial Arimo Blinker Caveat Charm Charm…" at bounding box center [475, 279] width 340 height 66
click at [470, 331] on p at bounding box center [475, 330] width 340 height 14
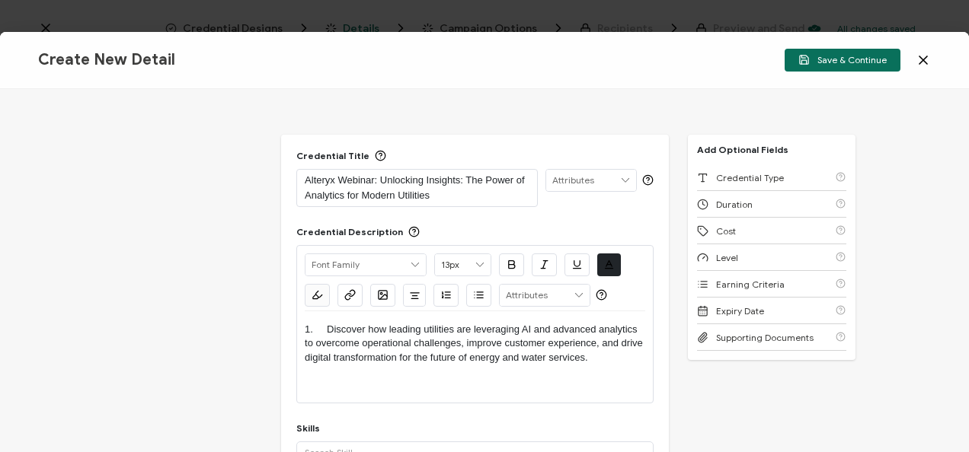
click at [324, 324] on p "1. Discover how leading utilities are leveraging AI and advanced analytics to o…" at bounding box center [475, 344] width 340 height 42
click at [596, 360] on p "Discover how leading utilities are leveraging AI and advanced analytics to over…" at bounding box center [475, 344] width 340 height 42
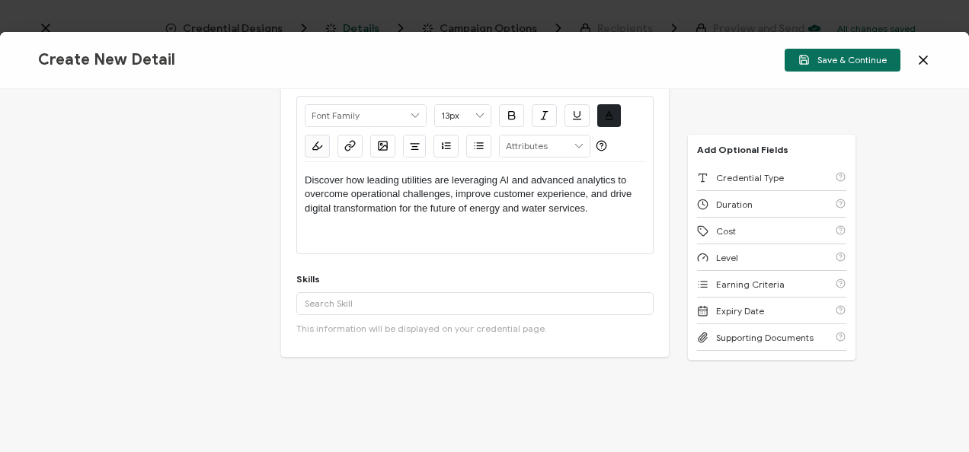
scroll to position [153, 0]
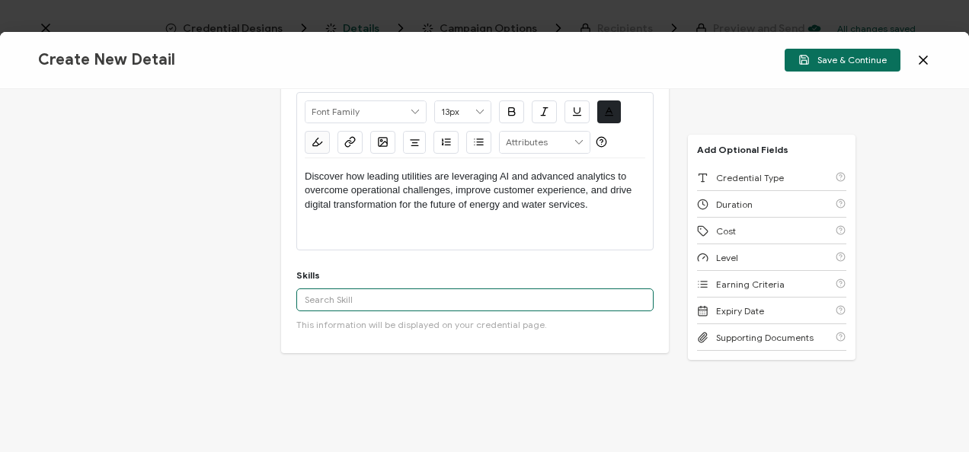
click at [545, 299] on input "text" at bounding box center [474, 300] width 357 height 23
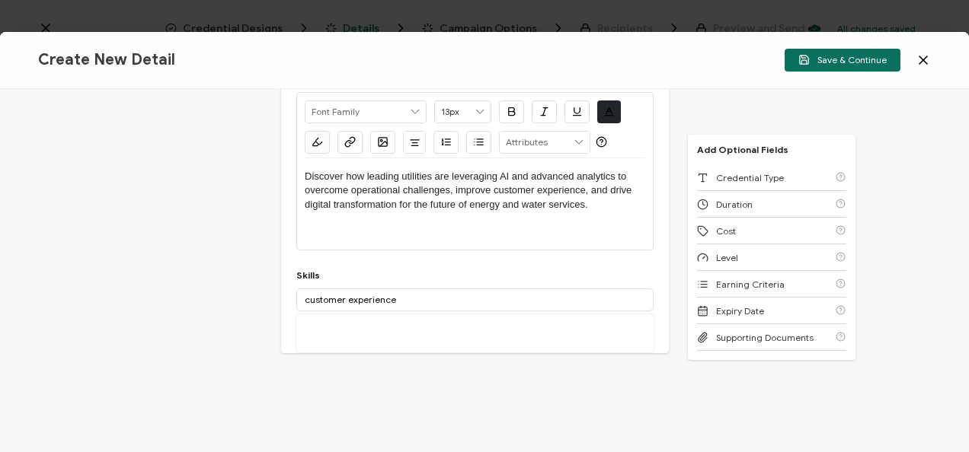
click at [334, 359] on div "Credential Title Alteryx Webinar: Unlocking Insights: The Power of Analytics fo…" at bounding box center [475, 213] width 388 height 463
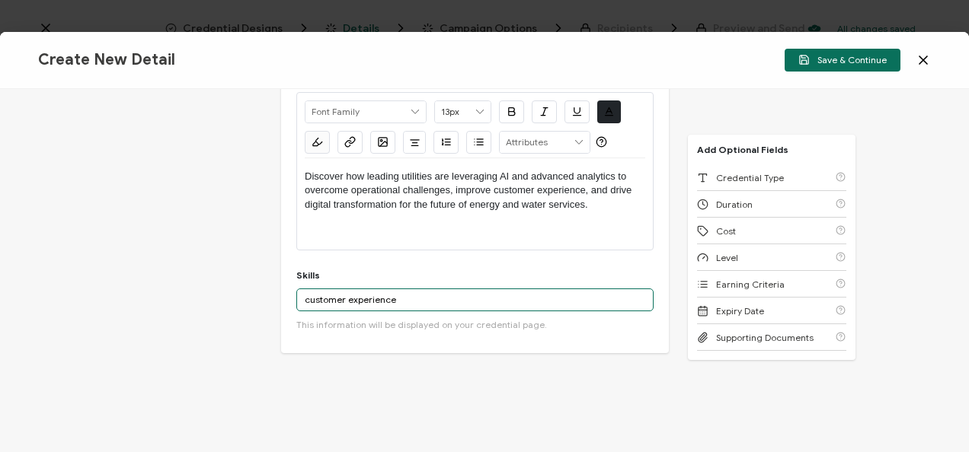
click at [401, 308] on input "customer experience" at bounding box center [474, 300] width 357 height 23
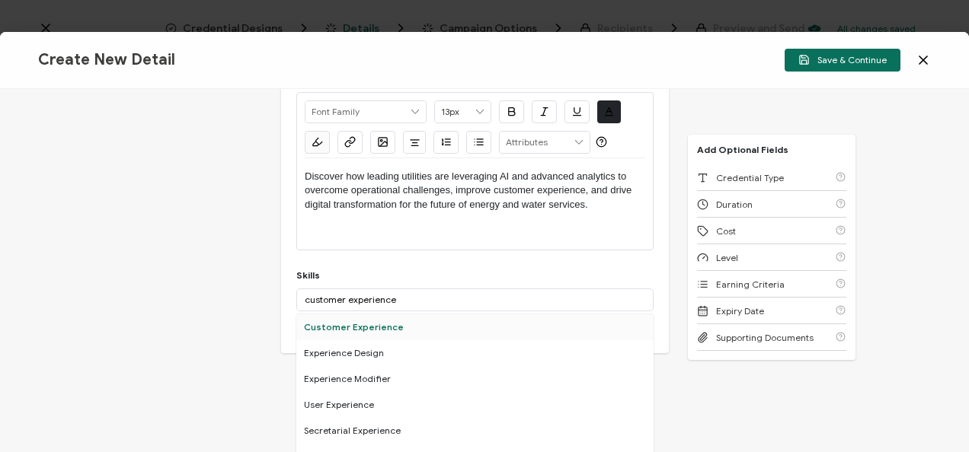
click at [395, 334] on div "Customer Experience" at bounding box center [474, 328] width 357 height 26
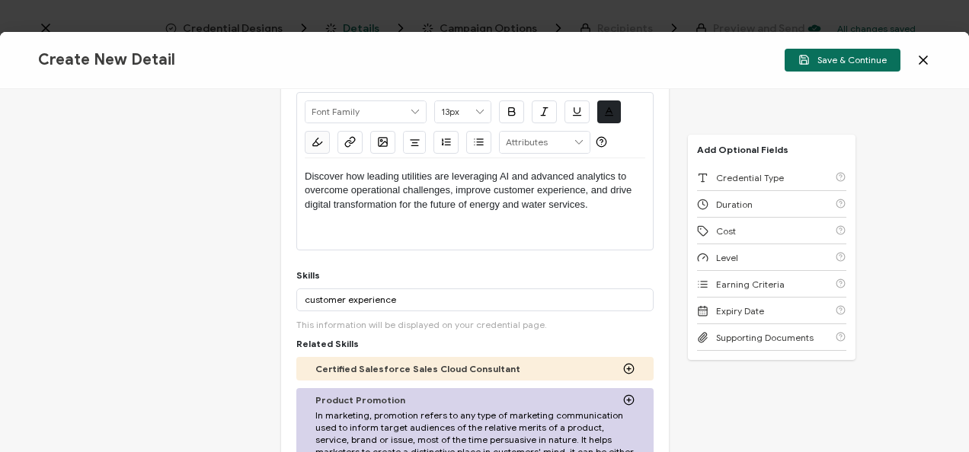
click at [364, 309] on div "customer experience Customer Experience Experience Design Experience Modifier U…" at bounding box center [474, 310] width 357 height 42
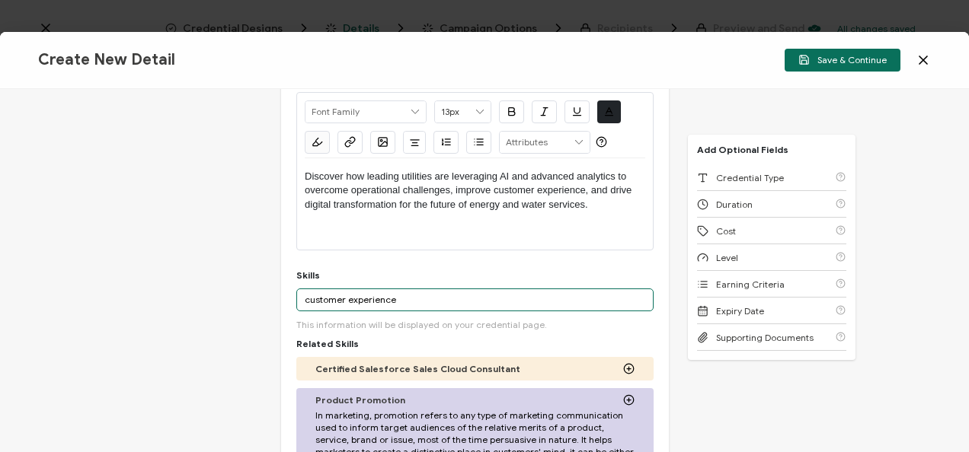
click at [350, 303] on input "customer experience" at bounding box center [474, 300] width 357 height 23
click at [443, 300] on input "predictive maintenance" at bounding box center [474, 300] width 357 height 23
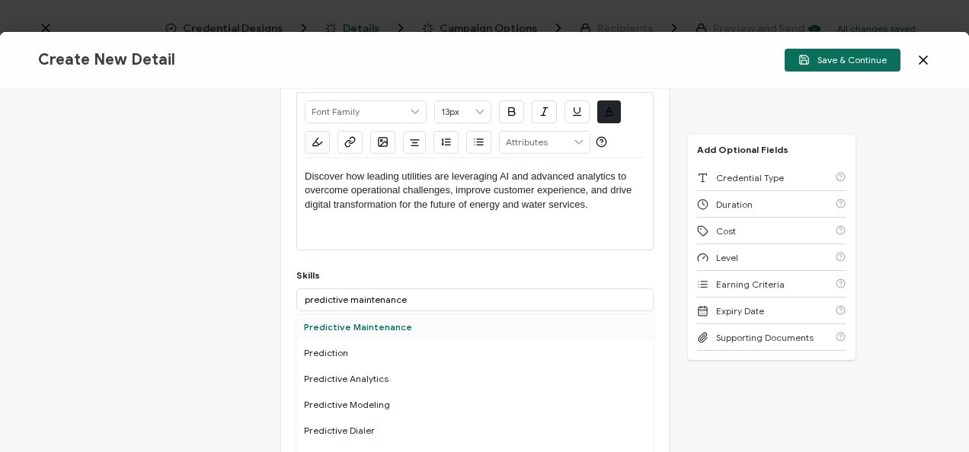
click at [430, 325] on div "Predictive Maintenance" at bounding box center [474, 328] width 357 height 26
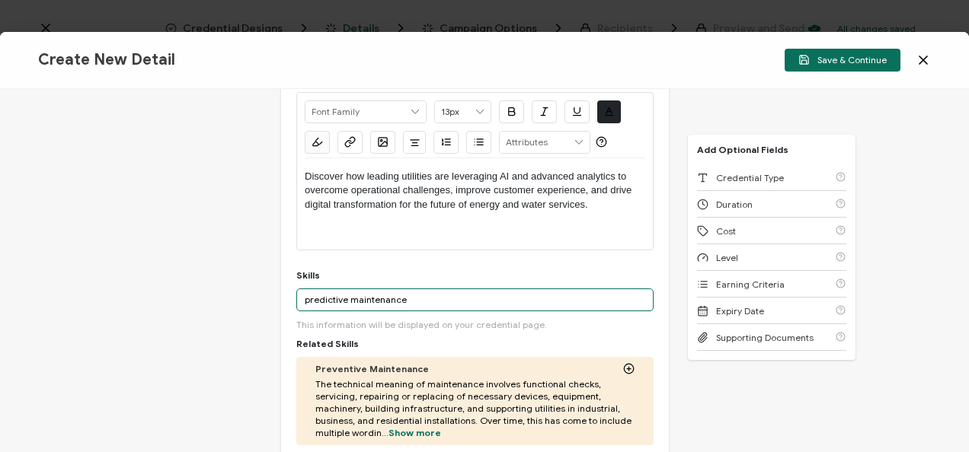
click at [362, 301] on input "predictive maintenance" at bounding box center [474, 300] width 357 height 23
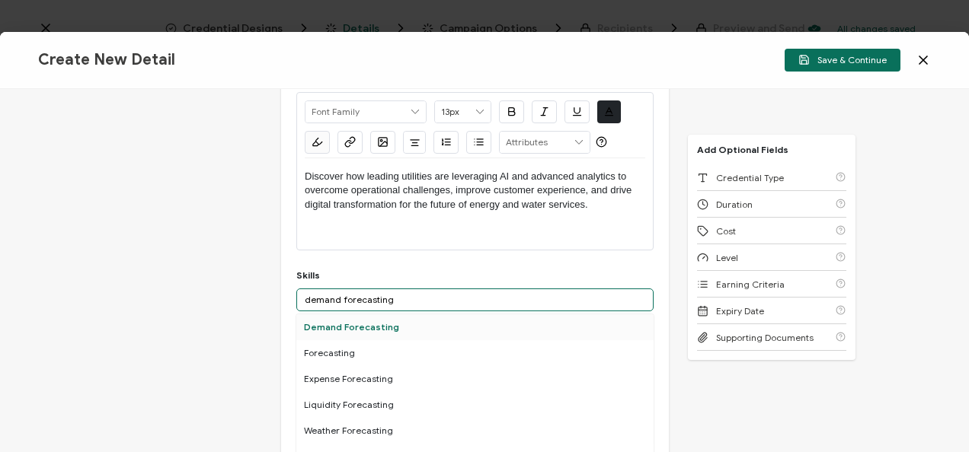
type input "demand forecasting"
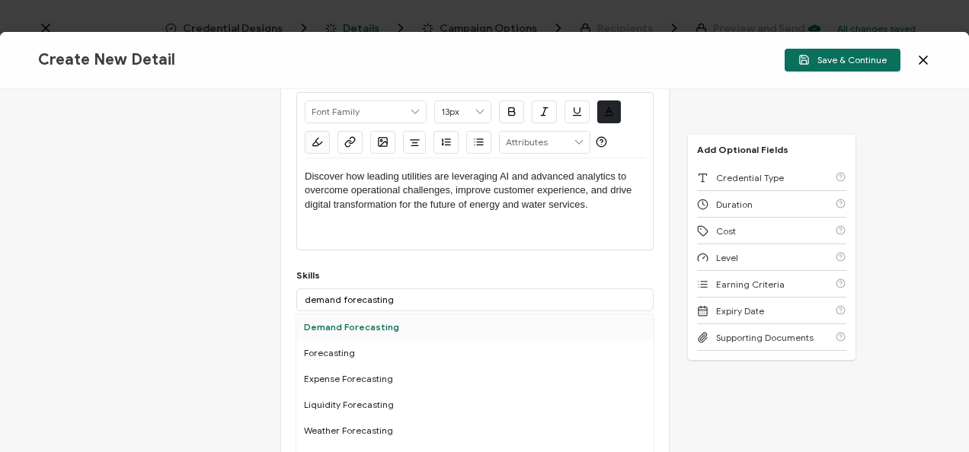
click at [395, 321] on div "Demand Forecasting" at bounding box center [474, 328] width 357 height 26
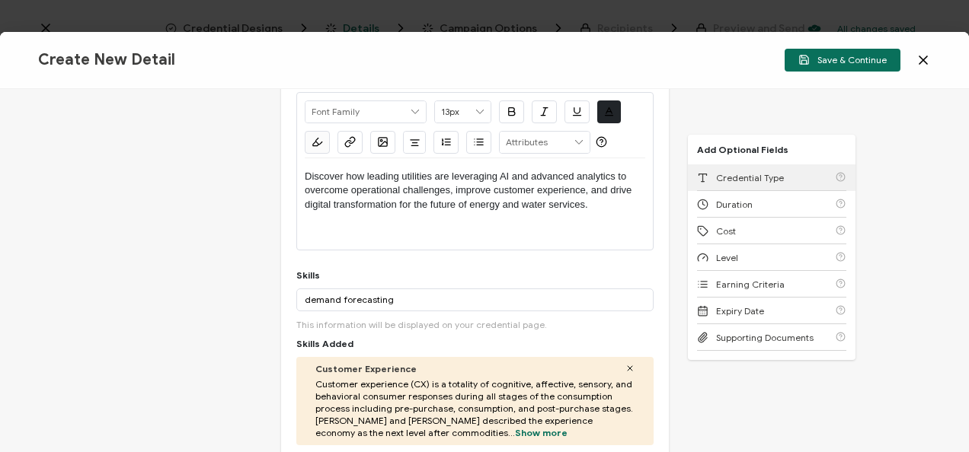
click at [738, 169] on div "Credential Type" at bounding box center [771, 178] width 149 height 27
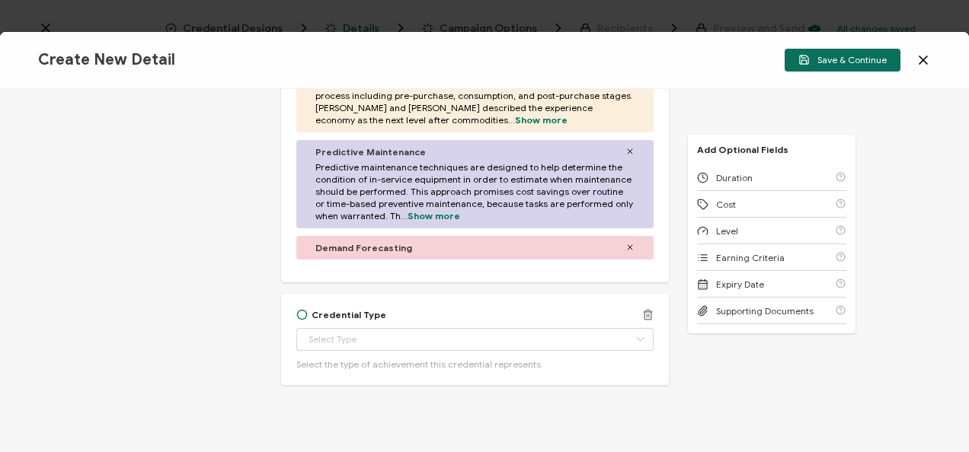
scroll to position [489, 0]
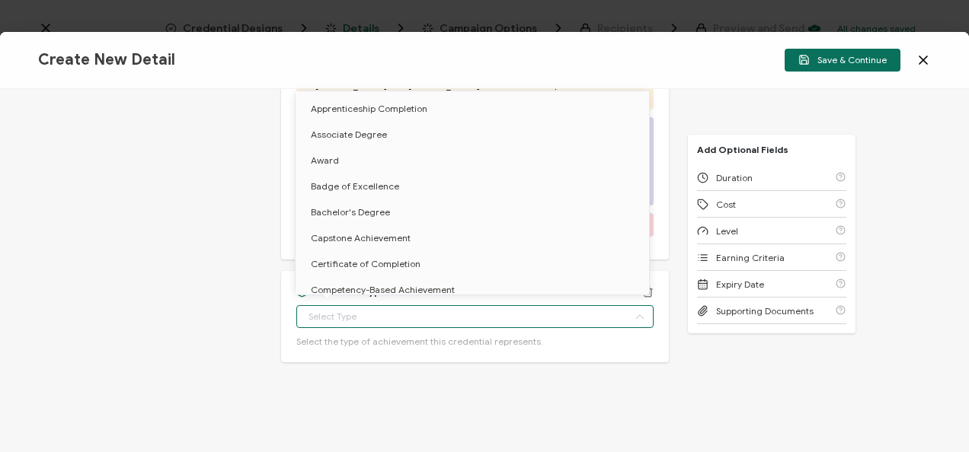
click at [446, 308] on input "text" at bounding box center [474, 316] width 357 height 23
click at [355, 258] on span "Certificate of Completion" at bounding box center [366, 263] width 110 height 11
type input "Certificate of Completion"
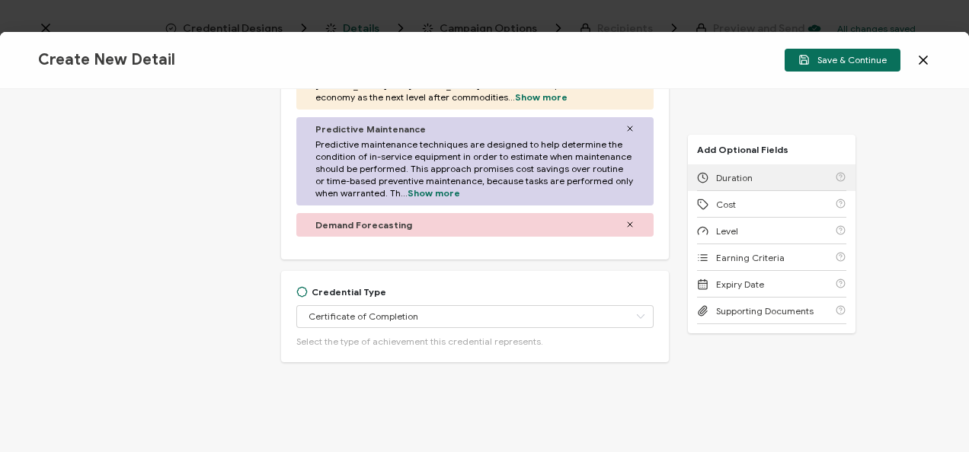
click at [725, 177] on span "Duration" at bounding box center [734, 177] width 37 height 11
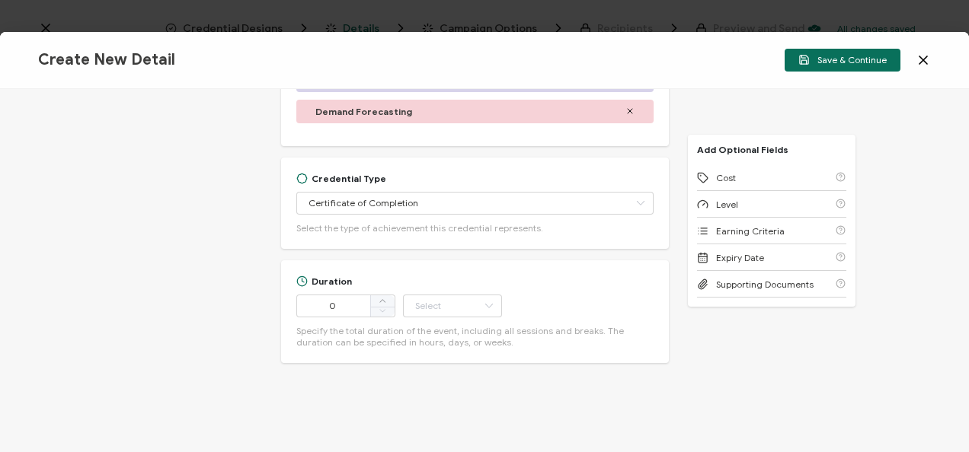
scroll to position [603, 0]
click at [337, 302] on input "0" at bounding box center [345, 305] width 99 height 23
type input "56"
click at [400, 308] on div "56 Hour Day Week Month Year Minute" at bounding box center [399, 305] width 206 height 23
click at [414, 311] on input "text" at bounding box center [452, 305] width 99 height 23
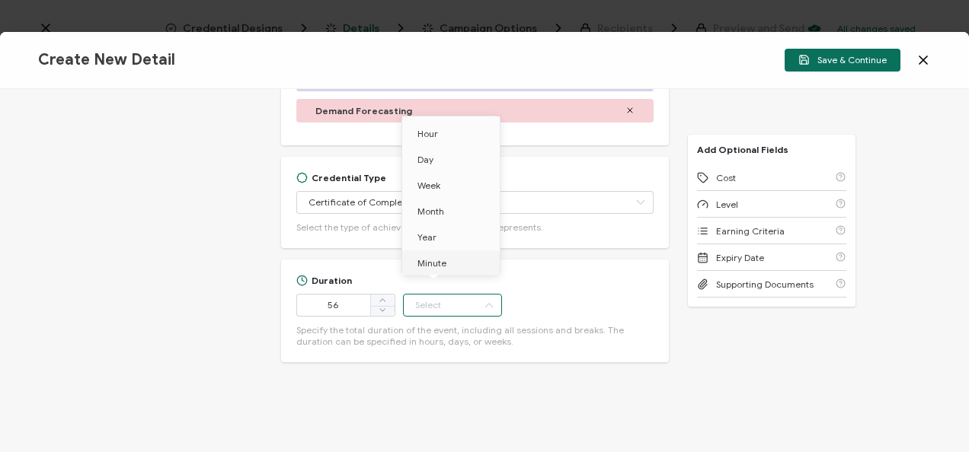
click at [459, 264] on li "Minute" at bounding box center [453, 264] width 103 height 26
type input "Minute"
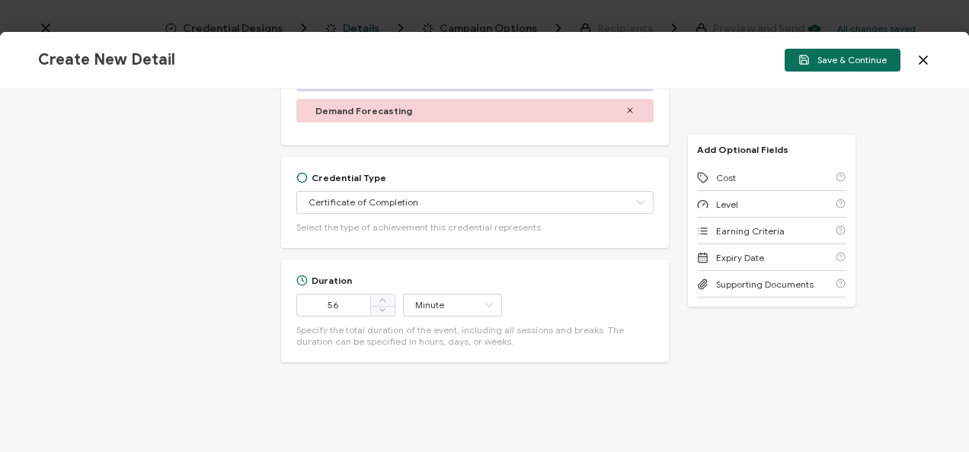
click at [748, 163] on div "Add Optional Fields Cost Level Earning Criteria Expiry Date Supporting Documents" at bounding box center [772, 221] width 168 height 172
click at [731, 177] on span "Cost" at bounding box center [726, 177] width 20 height 11
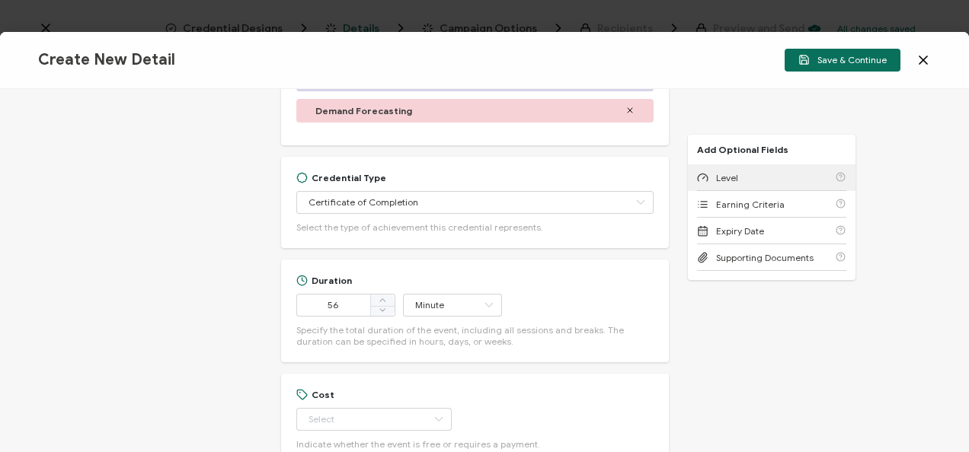
scroll to position [706, 0]
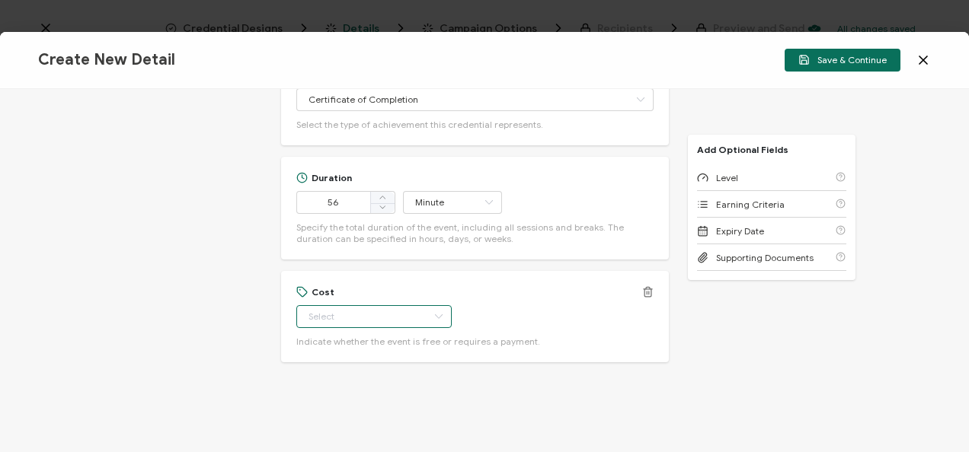
click at [332, 314] on input "text" at bounding box center [373, 316] width 155 height 23
click at [334, 355] on li "Free" at bounding box center [367, 354] width 142 height 26
type input "Free"
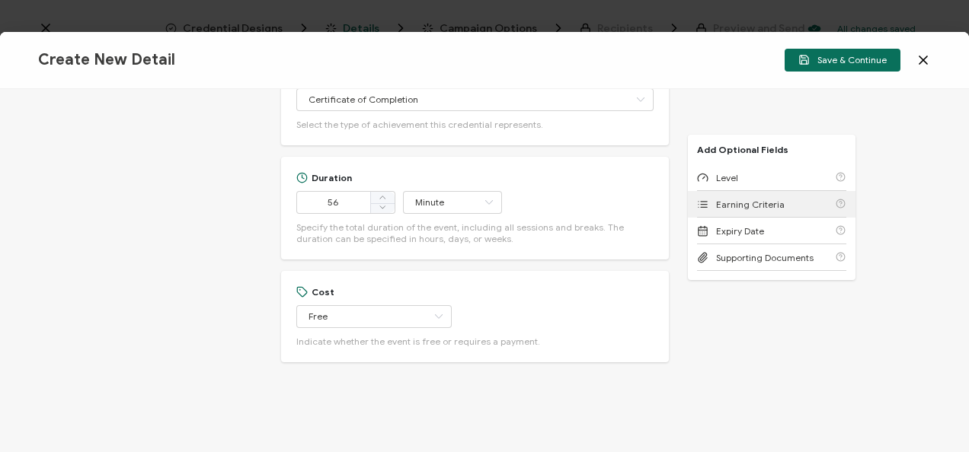
click at [705, 191] on div "Earning Criteria" at bounding box center [771, 204] width 149 height 27
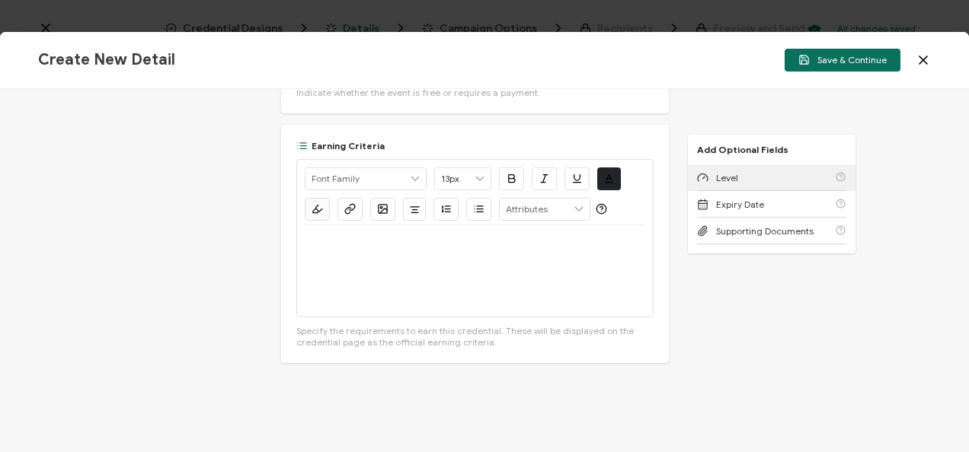
click at [706, 173] on div "Level" at bounding box center [717, 177] width 41 height 11
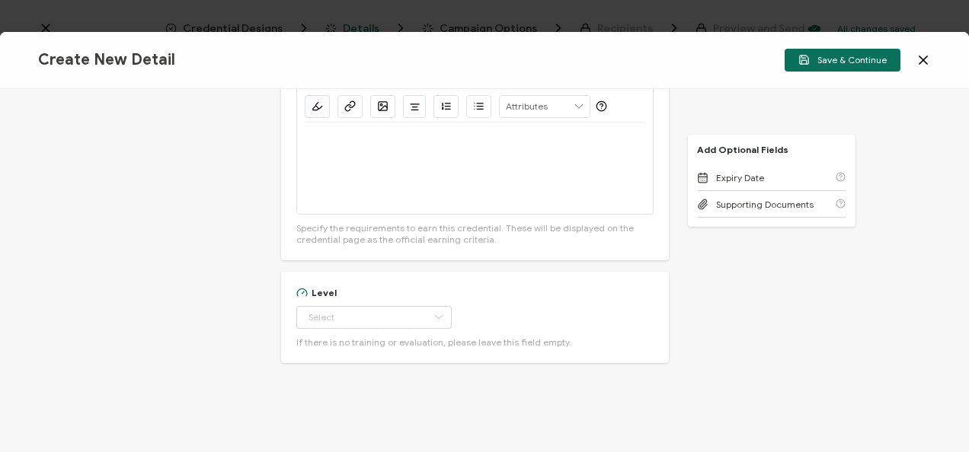
click at [563, 177] on div at bounding box center [475, 168] width 340 height 91
click at [385, 314] on input "text" at bounding box center [373, 317] width 155 height 23
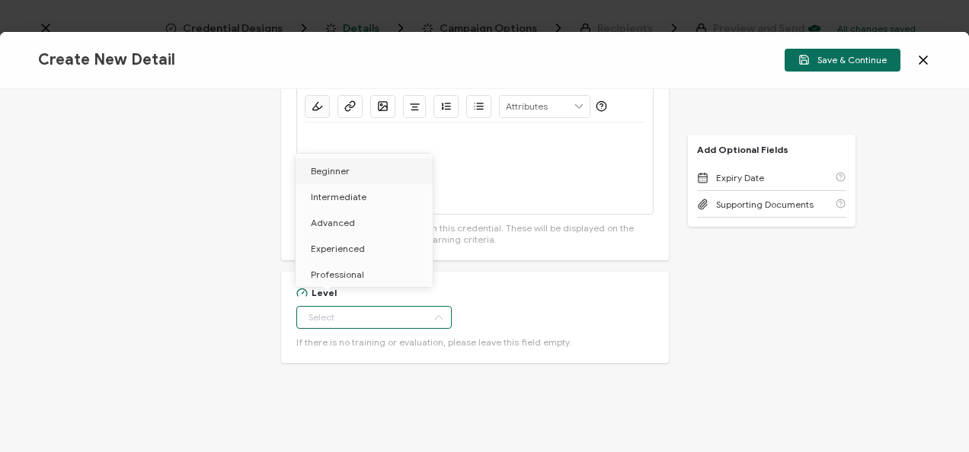
click at [328, 163] on li "Beginner" at bounding box center [367, 171] width 142 height 26
type input "Beginner"
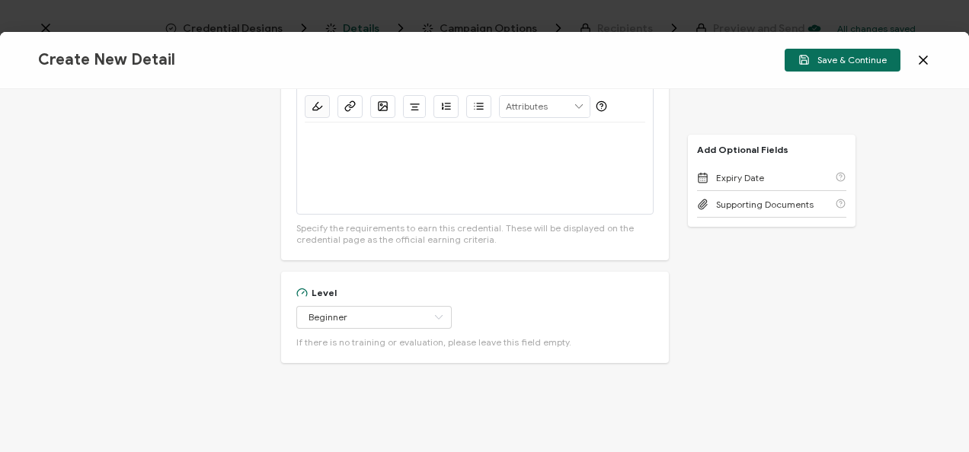
click at [393, 162] on div at bounding box center [475, 168] width 340 height 91
drag, startPoint x: 488, startPoint y: 175, endPoint x: 297, endPoint y: 165, distance: 191.5
click at [297, 165] on div "Alright Sans [PERSON_NAME] Archivo Black Arial Arimo Blinker Caveat Charm Charm…" at bounding box center [474, 135] width 357 height 158
click at [355, 104] on button "button" at bounding box center [349, 106] width 25 height 23
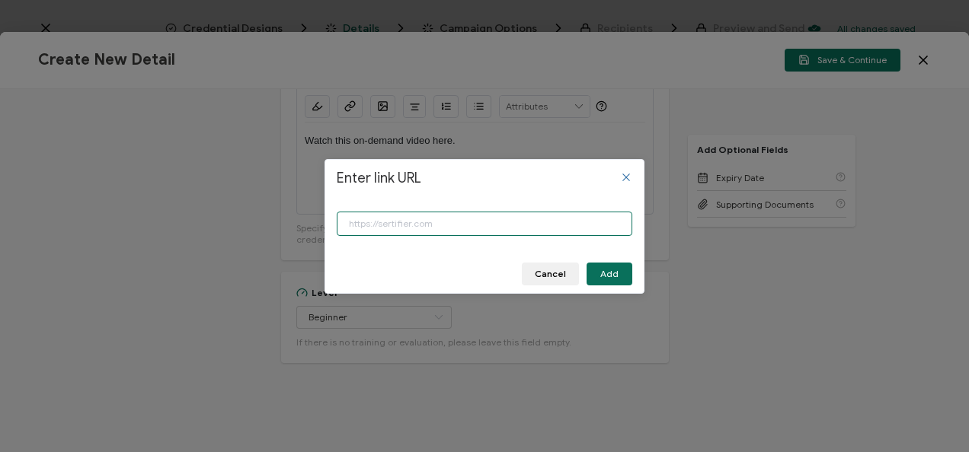
click at [406, 221] on input "Enter link URL" at bounding box center [485, 224] width 296 height 24
paste input "[URL][DOMAIN_NAME]"
type input "[URL][DOMAIN_NAME]"
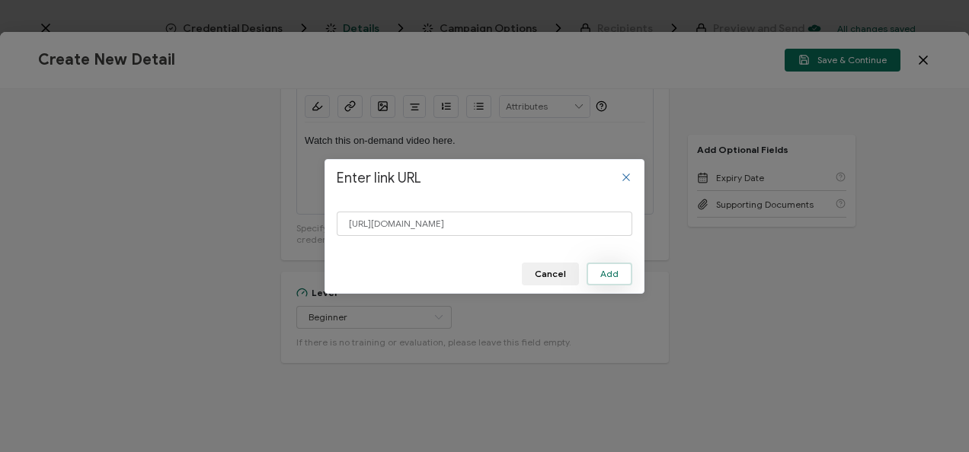
click at [602, 277] on span "Add" at bounding box center [609, 274] width 18 height 9
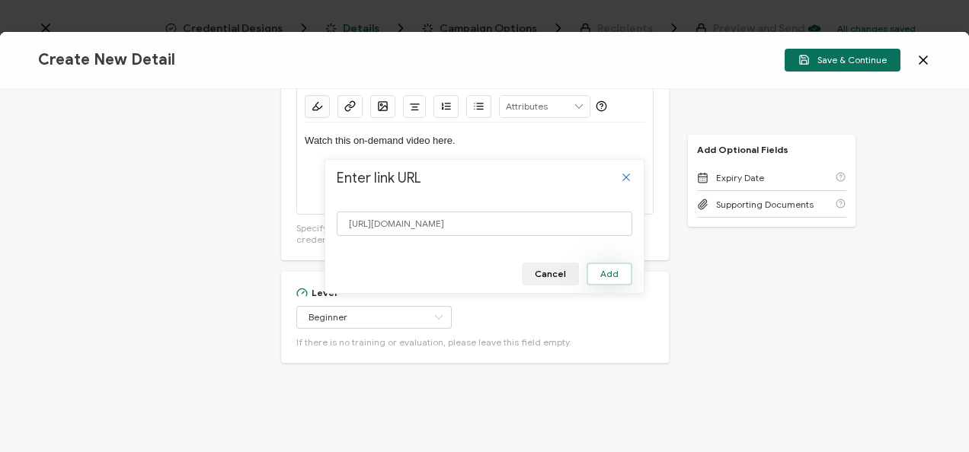
scroll to position [0, 0]
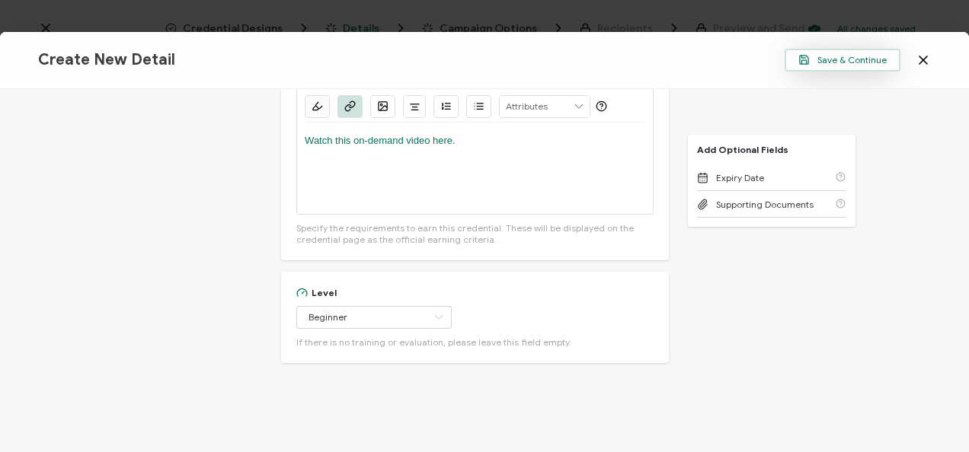
click at [865, 70] on button "Save & Continue" at bounding box center [843, 60] width 116 height 23
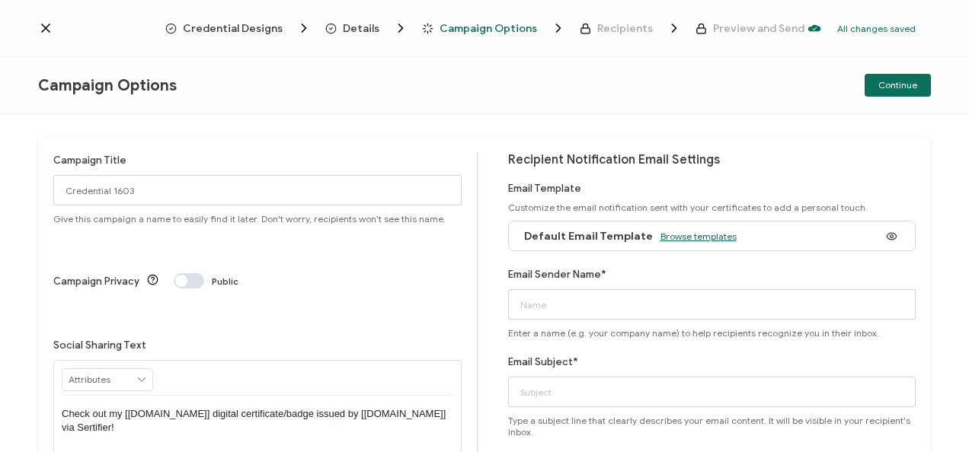
click at [673, 241] on span "Browse templates" at bounding box center [698, 236] width 76 height 11
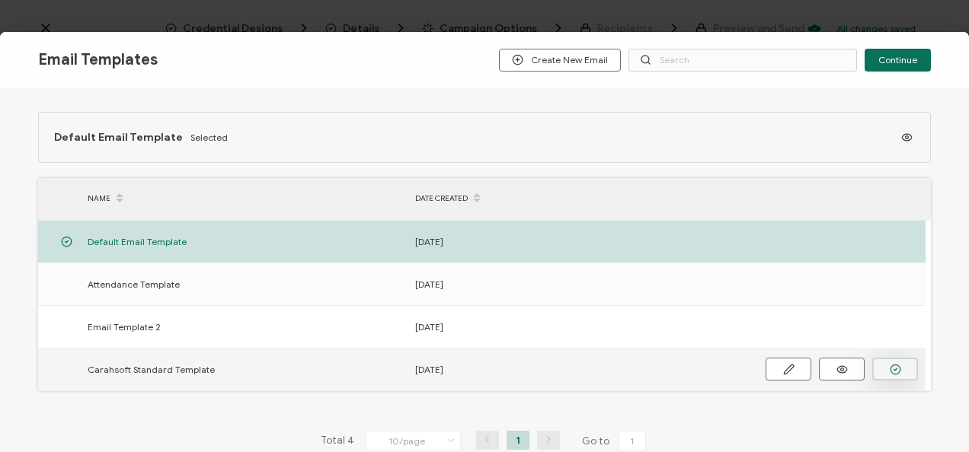
click at [898, 364] on icon "button" at bounding box center [895, 369] width 11 height 11
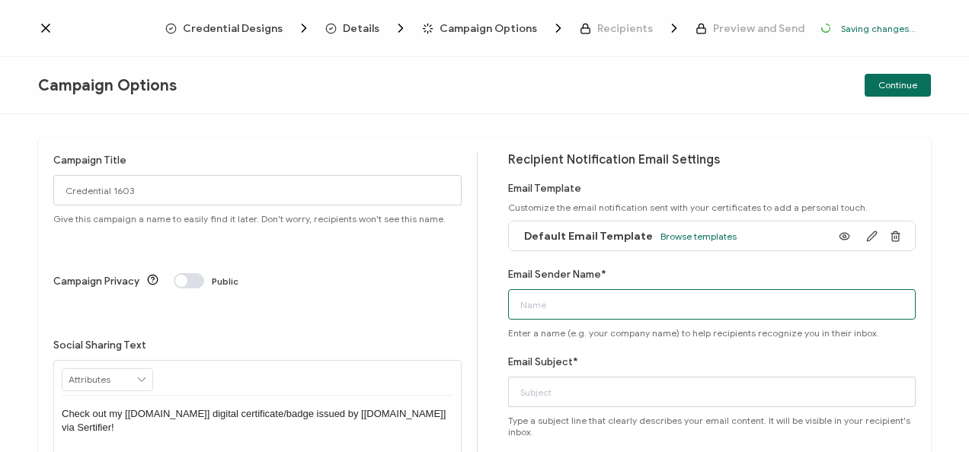
click at [622, 297] on input "Email Sender Name*" at bounding box center [712, 304] width 408 height 30
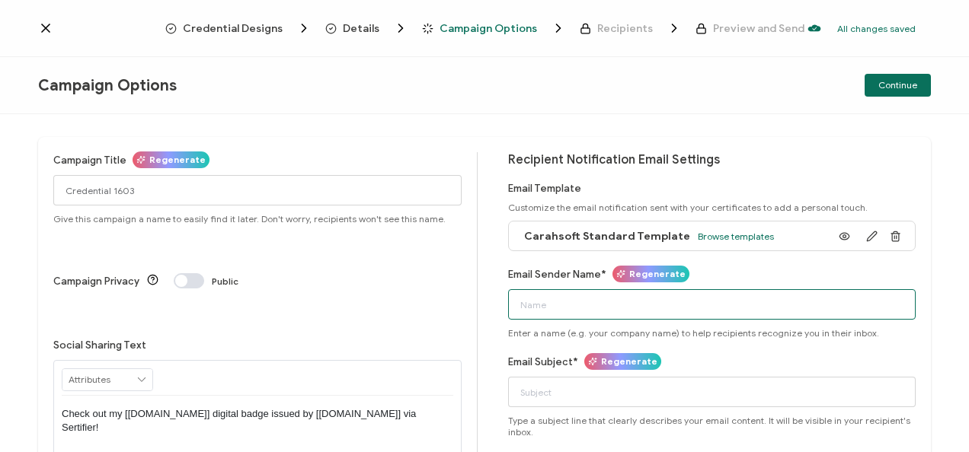
click at [622, 297] on input "Email Sender Name*" at bounding box center [712, 304] width 408 height 30
type input "CPE"
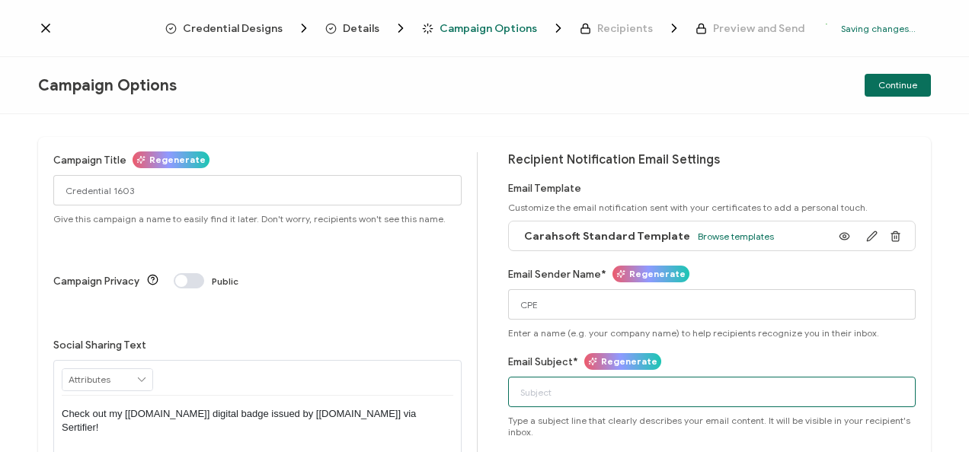
click at [551, 390] on input "Email Subject*" at bounding box center [712, 392] width 408 height 30
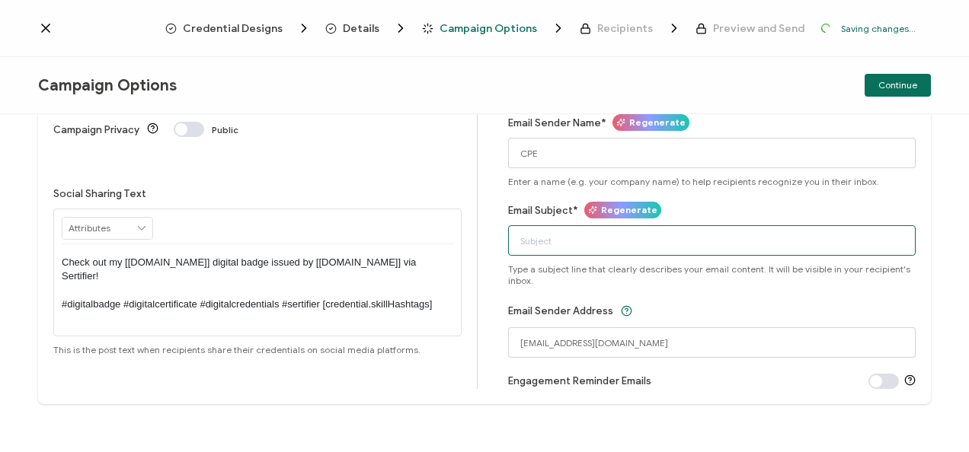
scroll to position [157, 0]
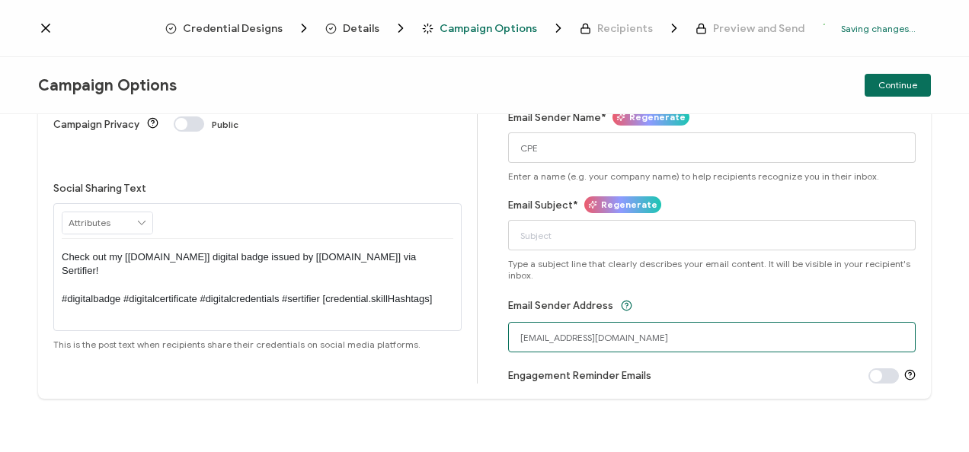
click at [516, 336] on input "[EMAIL_ADDRESS][DOMAIN_NAME]" at bounding box center [712, 337] width 408 height 30
drag, startPoint x: 550, startPoint y: 340, endPoint x: 484, endPoint y: 340, distance: 65.5
click at [484, 340] on div "Campaign Title Regenerate Credential 1603 Give this campaign a name to easily f…" at bounding box center [484, 189] width 893 height 419
drag, startPoint x: 588, startPoint y: 338, endPoint x: 545, endPoint y: 336, distance: 42.7
click at [545, 336] on input "[EMAIL_ADDRESS][DOMAIN_NAME]" at bounding box center [712, 337] width 408 height 30
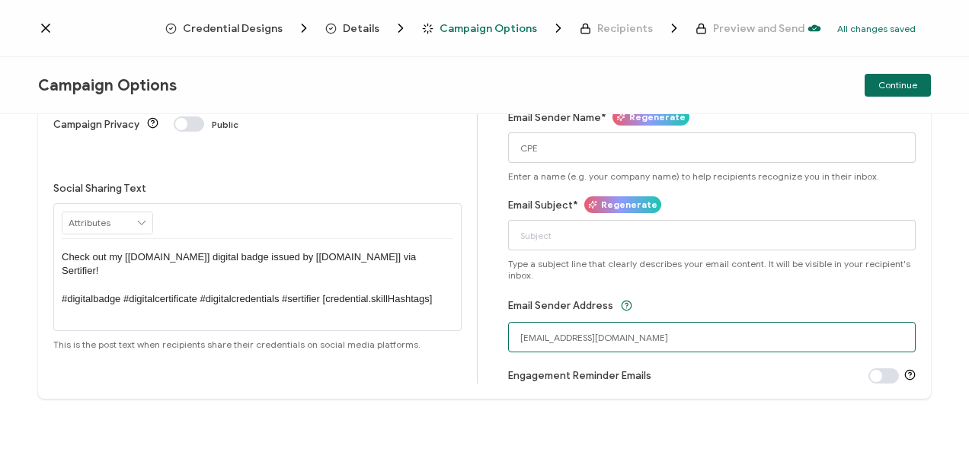
scroll to position [0, 0]
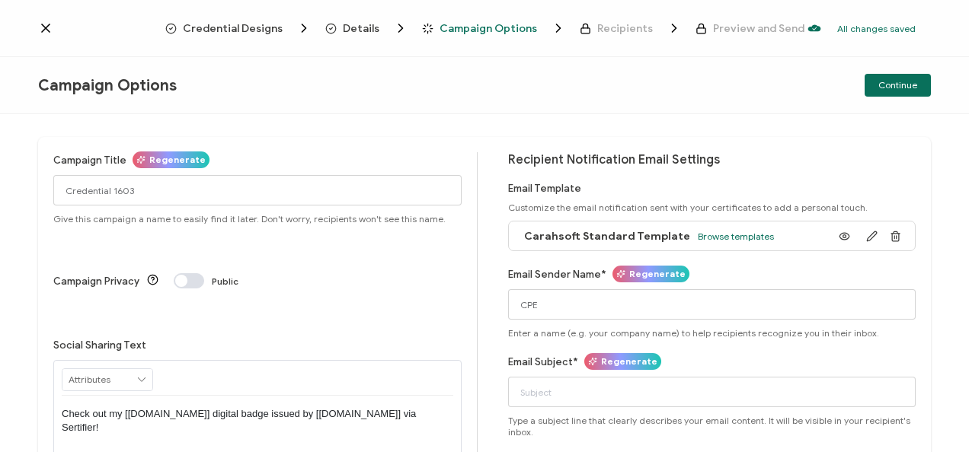
type input "[EMAIL_ADDRESS][DOMAIN_NAME]"
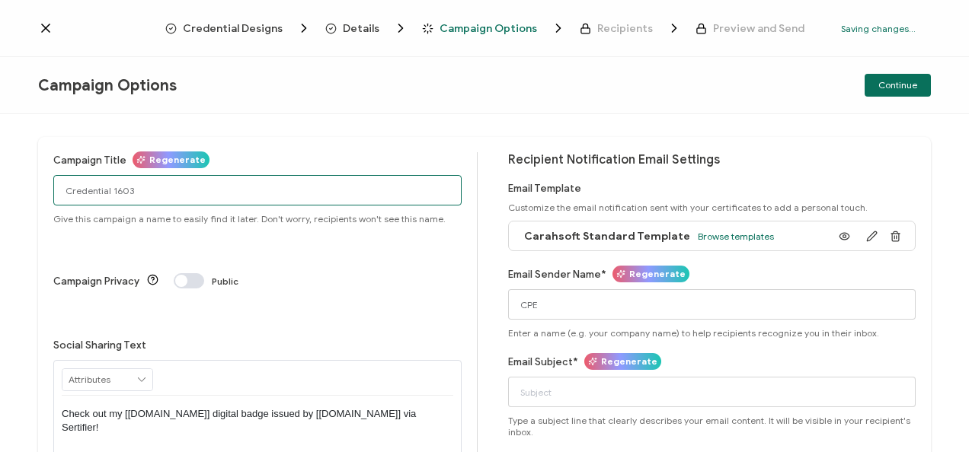
click at [219, 198] on input "Credential 1603" at bounding box center [257, 190] width 408 height 30
paste input "9-10-25_71438_Alteryx Webinar"
type input "9-10-25_71438_Alteryx Webinar"
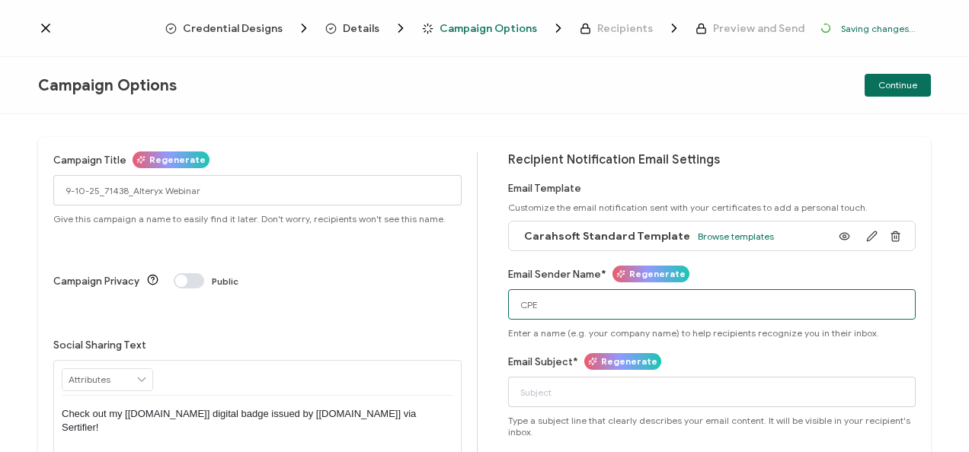
click at [583, 299] on input "CPE" at bounding box center [712, 304] width 408 height 30
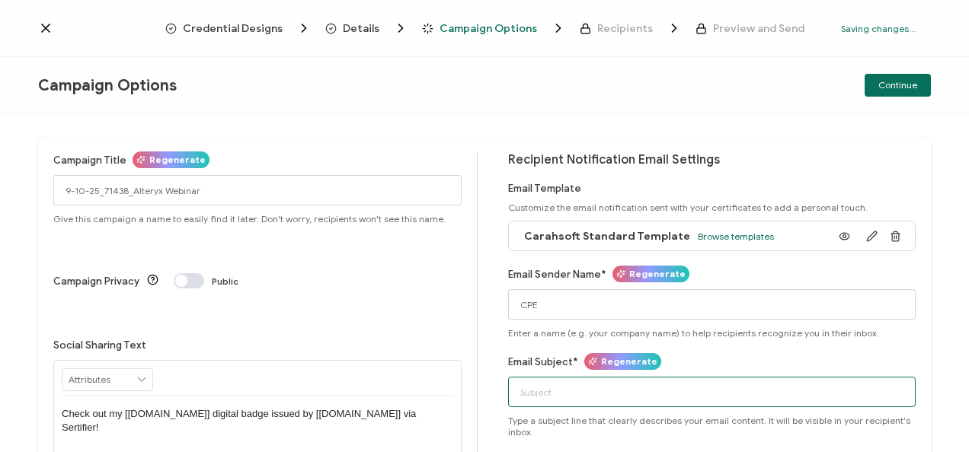
click at [548, 391] on input "Email Subject*" at bounding box center [712, 392] width 408 height 30
paste input "9-10-25_71438_Alteryx Webinar"
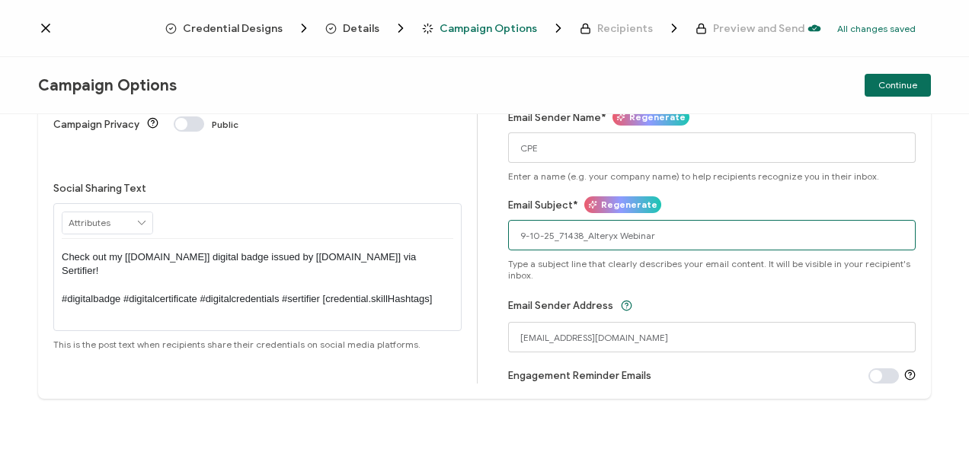
scroll to position [157, 0]
type input "9-10-25_71438_Alteryx Webinar"
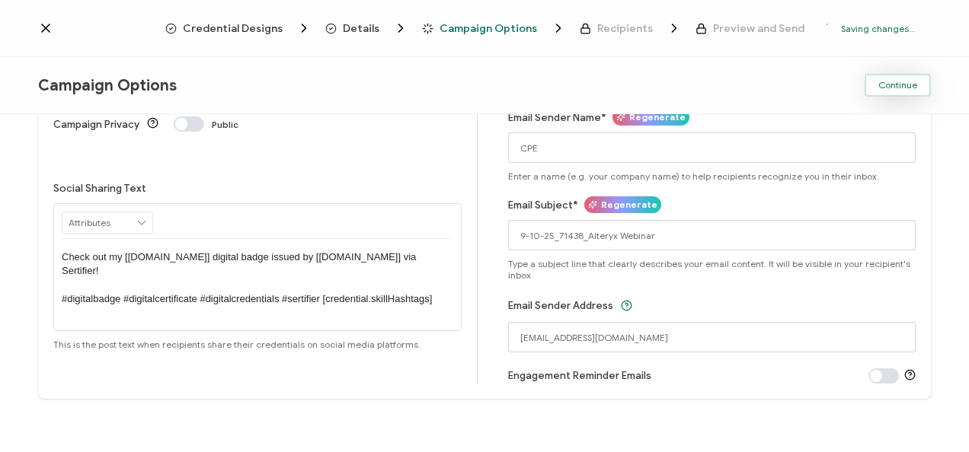
click at [905, 94] on button "Continue" at bounding box center [898, 85] width 66 height 23
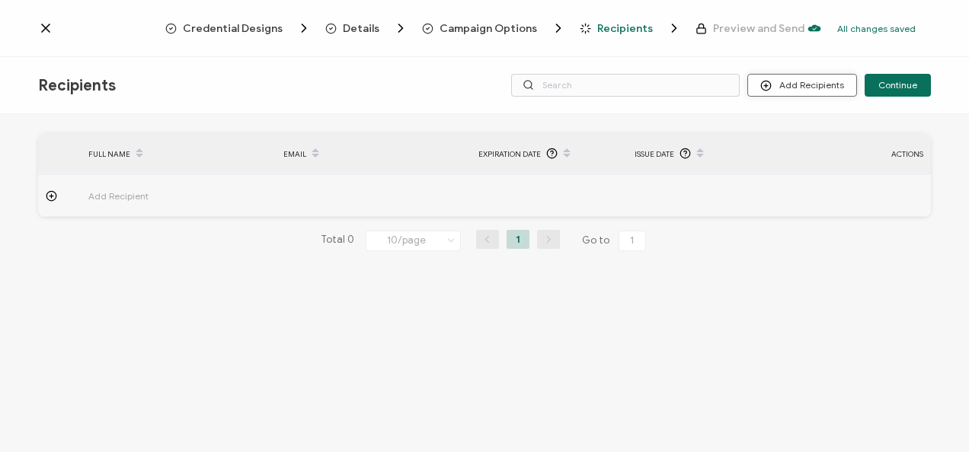
click at [791, 91] on button "Add Recipients" at bounding box center [802, 85] width 110 height 23
click at [814, 117] on li "Upload Recipients" at bounding box center [824, 126] width 142 height 25
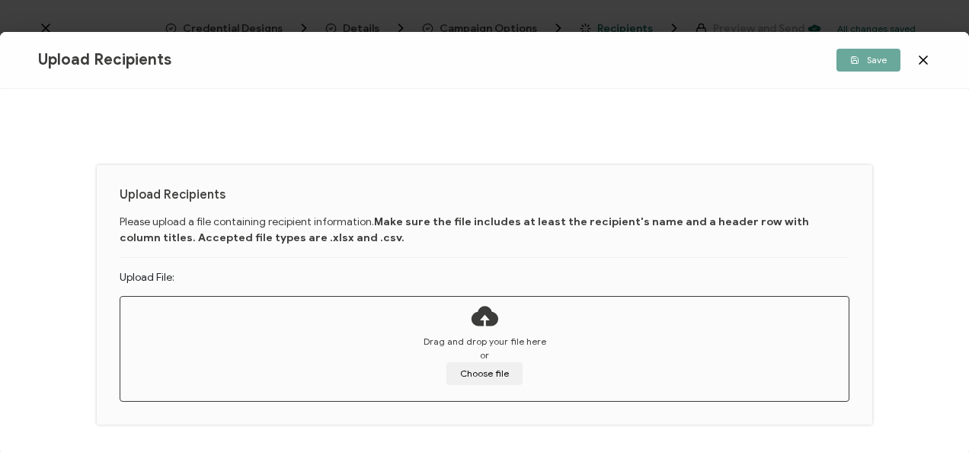
click at [929, 53] on icon at bounding box center [923, 60] width 15 height 15
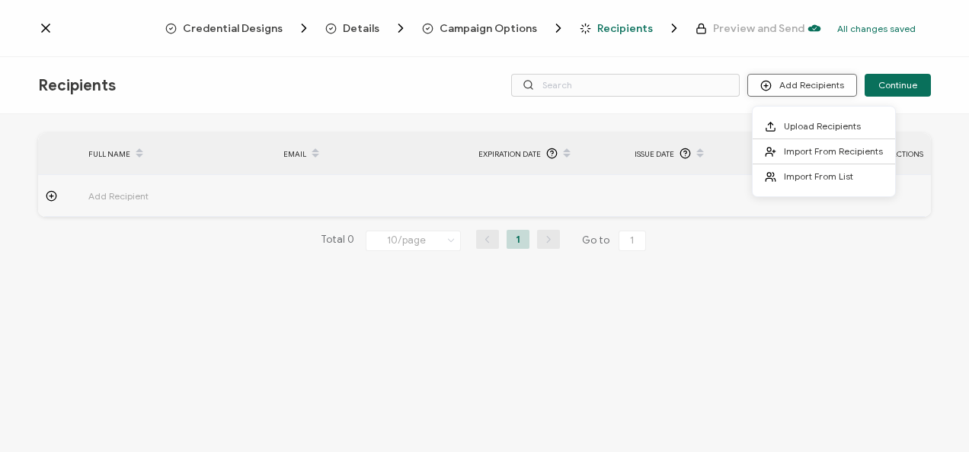
click at [802, 80] on button "Add Recipients" at bounding box center [802, 85] width 110 height 23
click at [801, 172] on span "Import From List" at bounding box center [818, 176] width 69 height 11
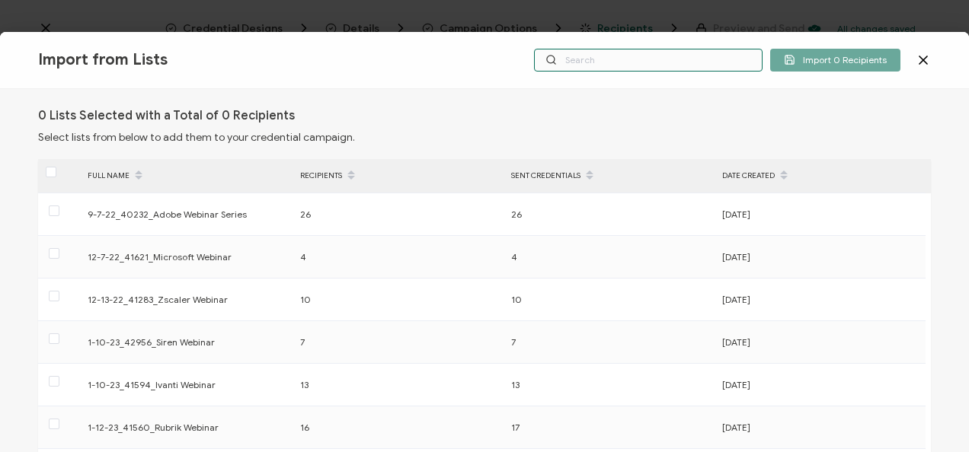
click at [605, 61] on input "text" at bounding box center [648, 60] width 229 height 23
paste input "9-10-25_71438_Alteryx Webinar"
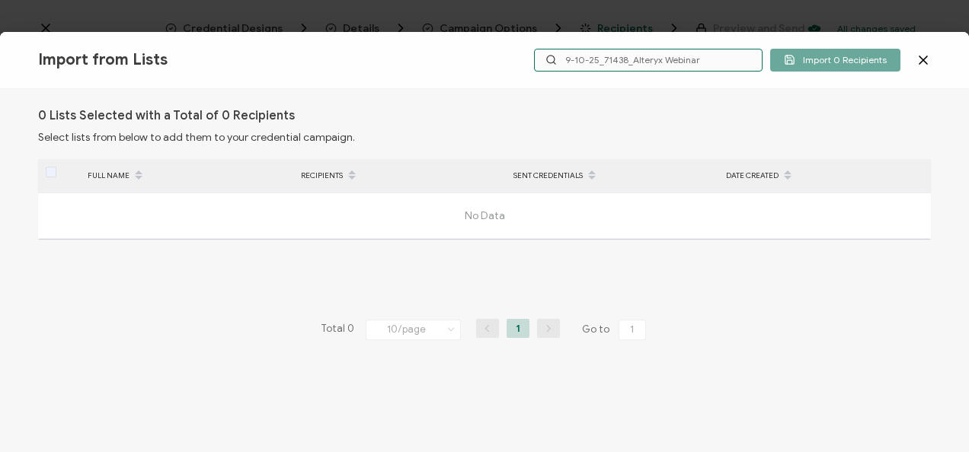
click at [629, 59] on input "9-10-25_71438_Alteryx Webinar" at bounding box center [648, 60] width 229 height 23
click at [705, 49] on input "9-10-25_71438_Alteryx Webinar" at bounding box center [648, 60] width 229 height 23
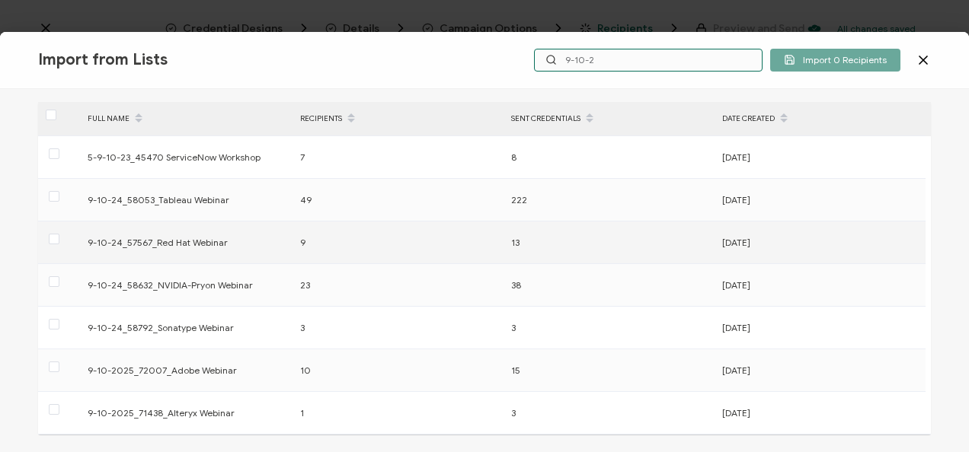
scroll to position [89, 0]
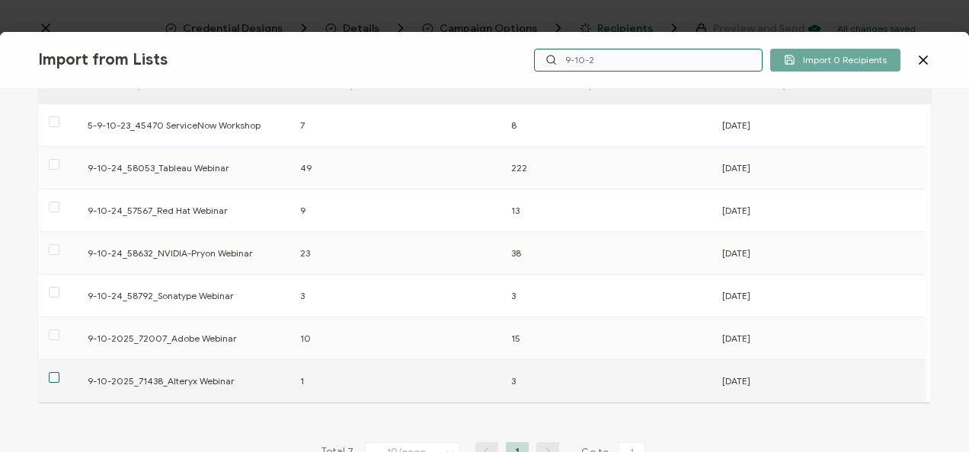
type input "9-10-2"
click at [50, 376] on span at bounding box center [54, 377] width 11 height 11
click at [59, 372] on input "checkbox" at bounding box center [59, 372] width 0 height 0
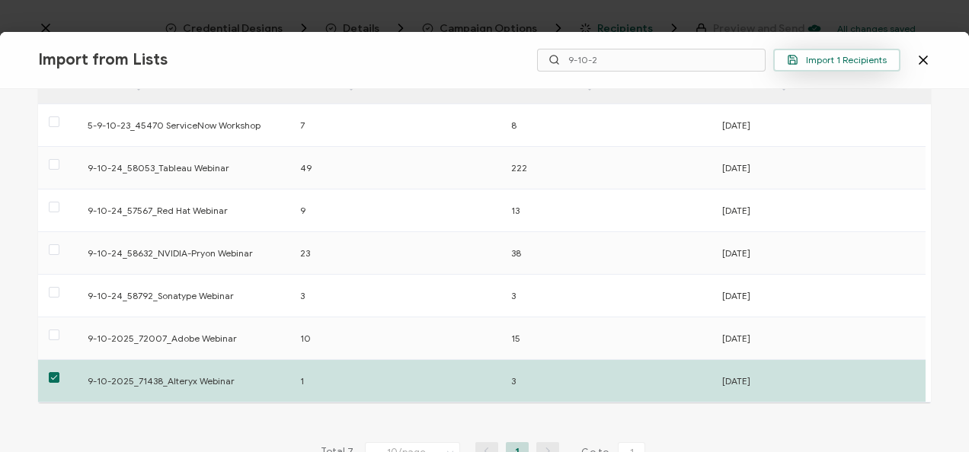
click at [832, 56] on span "Import 1 Recipients" at bounding box center [837, 59] width 100 height 11
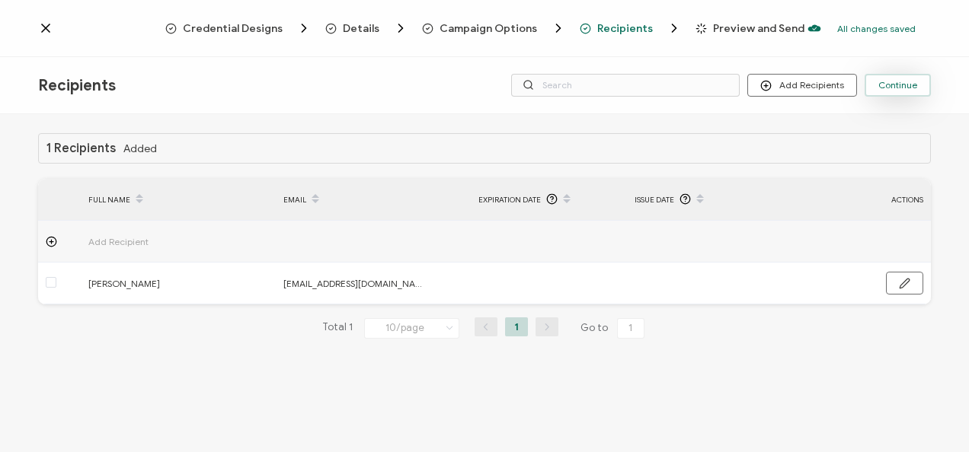
click at [888, 74] on button "Continue" at bounding box center [898, 85] width 66 height 23
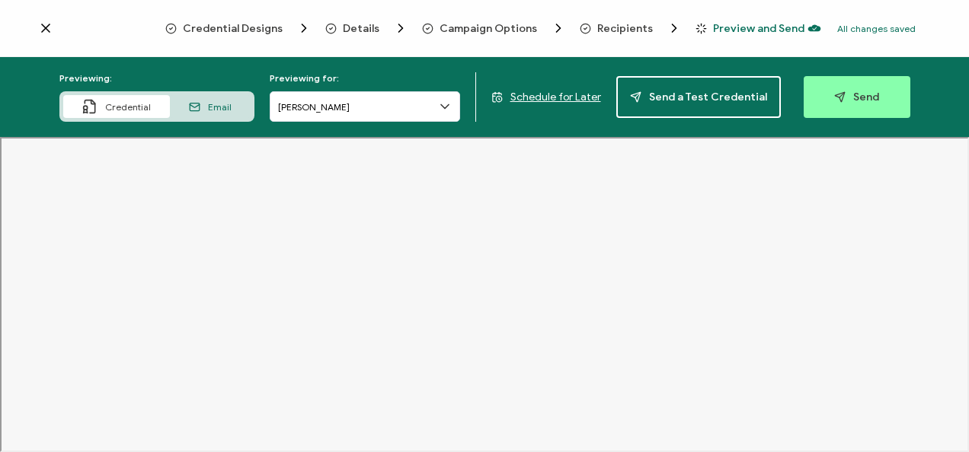
click at [866, 125] on div "Previewing: Credential Email Previewing for: [PERSON_NAME] Schedule for Later S…" at bounding box center [484, 97] width 969 height 80
click at [855, 117] on button "Send" at bounding box center [857, 97] width 107 height 42
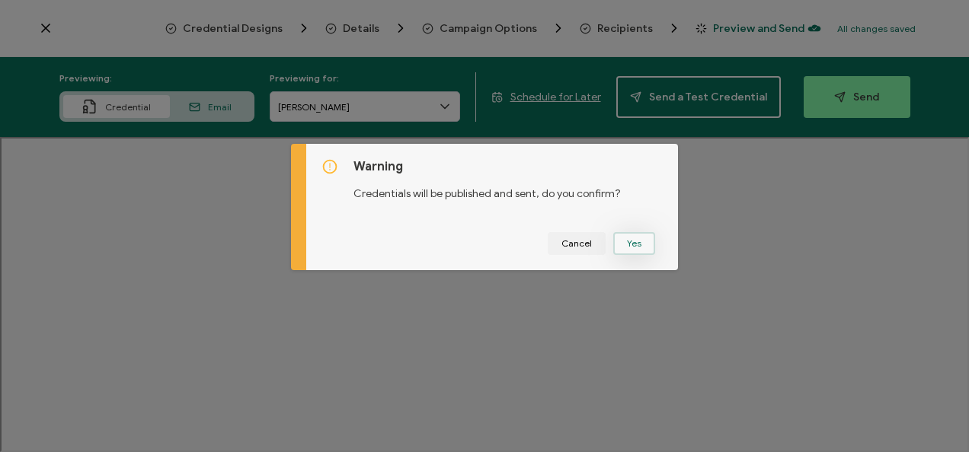
click at [620, 245] on button "Yes" at bounding box center [634, 243] width 42 height 23
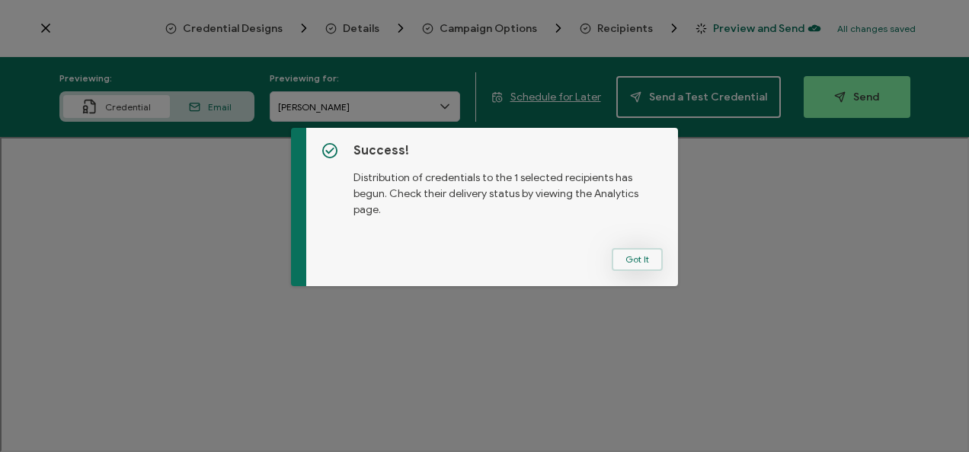
click at [629, 258] on button "Got It" at bounding box center [637, 259] width 51 height 23
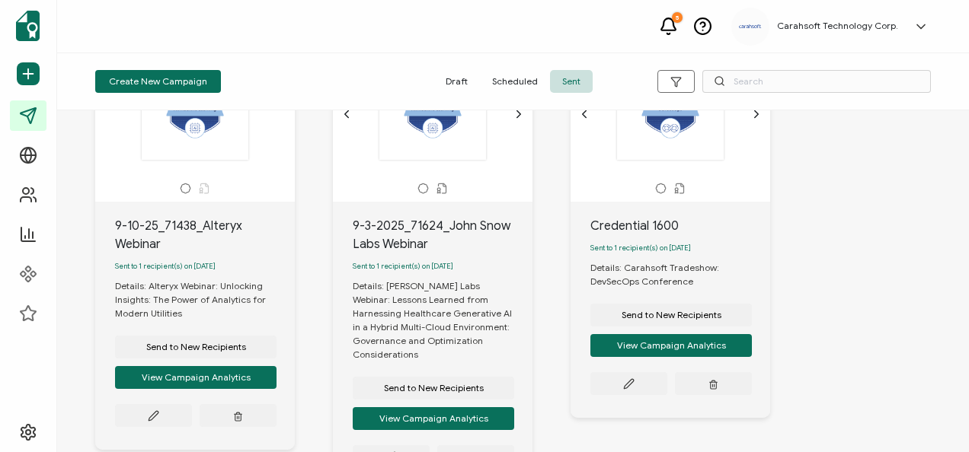
scroll to position [114, 0]
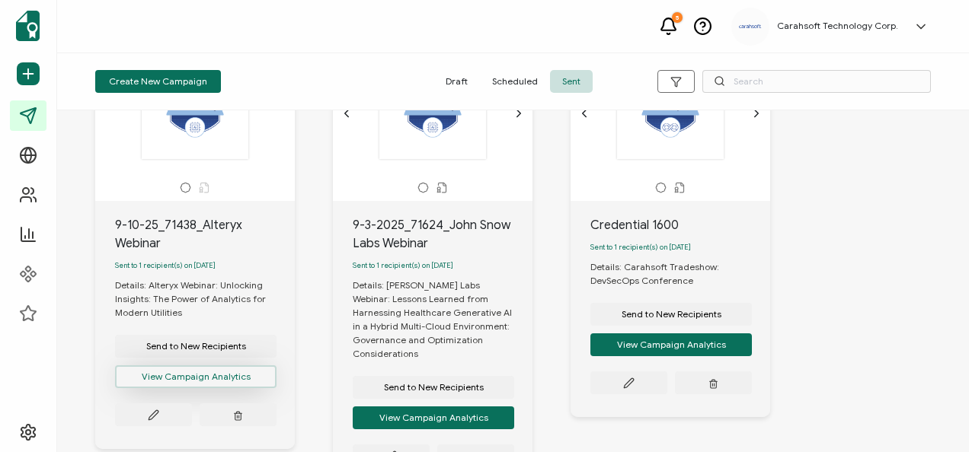
click at [155, 383] on button "View Campaign Analytics" at bounding box center [195, 377] width 161 height 23
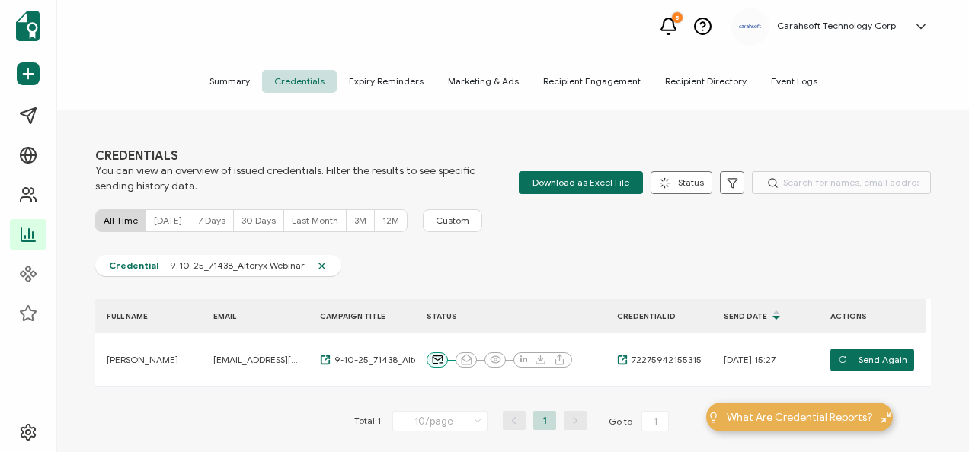
scroll to position [12, 0]
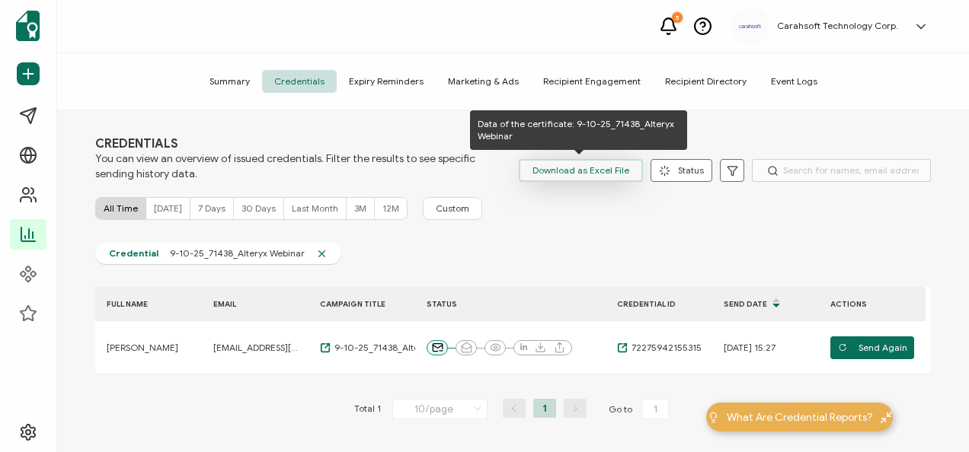
click at [583, 177] on span "Download as Excel File" at bounding box center [580, 170] width 97 height 23
